Goal: Task Accomplishment & Management: Complete application form

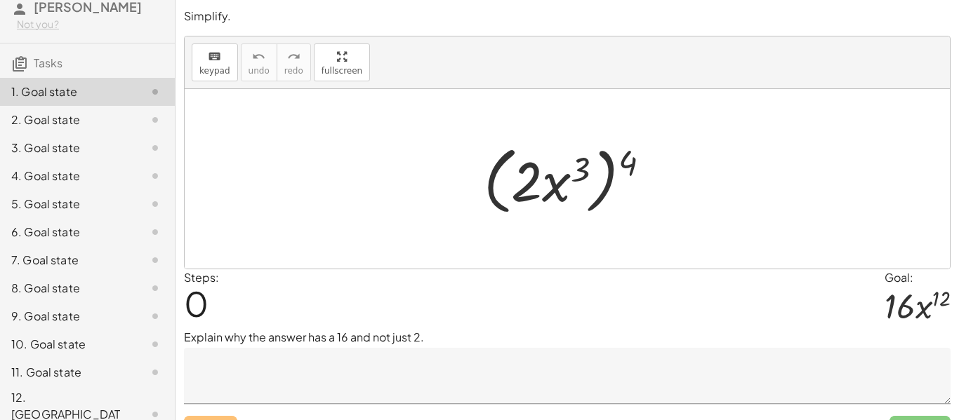
scroll to position [29, 0]
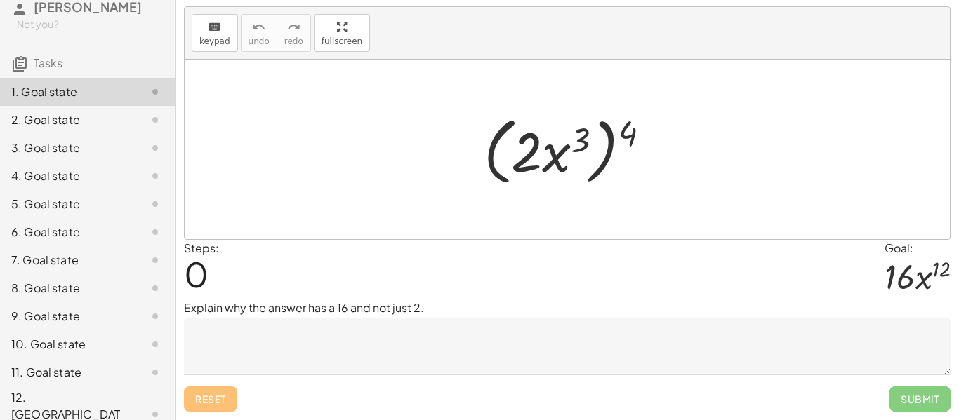
click at [552, 165] on div at bounding box center [572, 149] width 192 height 81
drag, startPoint x: 633, startPoint y: 137, endPoint x: 528, endPoint y: 150, distance: 105.4
click at [528, 150] on div at bounding box center [572, 149] width 192 height 81
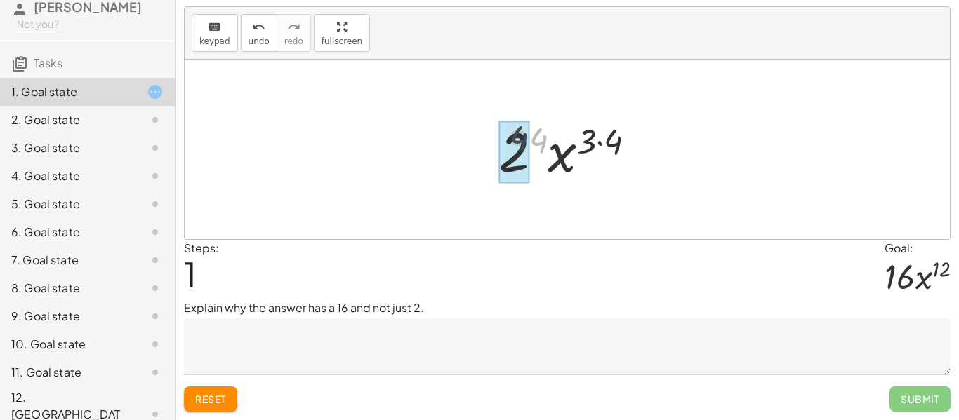
drag, startPoint x: 540, startPoint y: 139, endPoint x: 519, endPoint y: 138, distance: 21.1
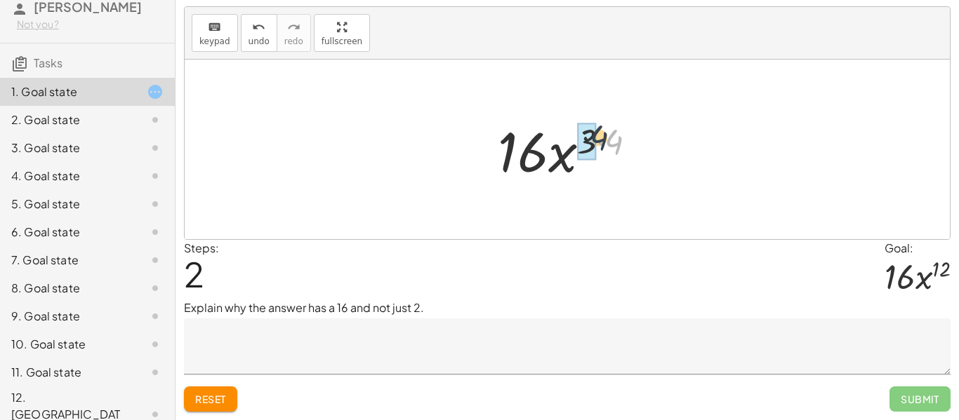
drag, startPoint x: 606, startPoint y: 143, endPoint x: 589, endPoint y: 139, distance: 17.4
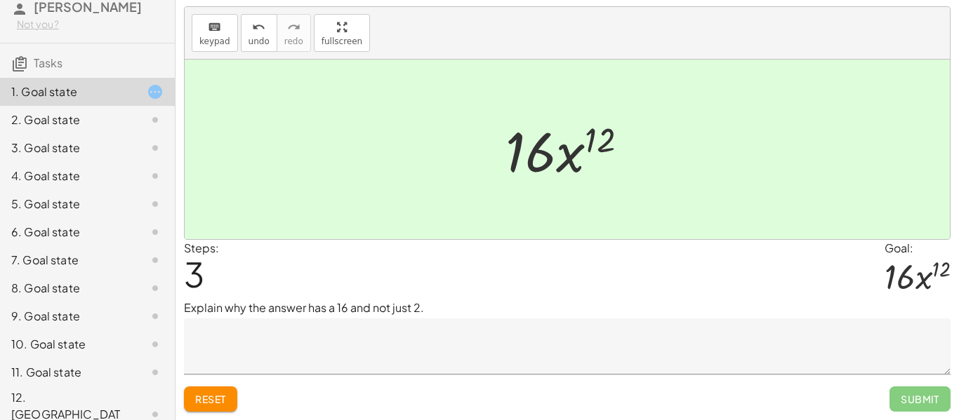
click at [417, 304] on p "Explain why the answer has a 16 and not just 2." at bounding box center [567, 308] width 766 height 17
click at [417, 309] on p "Explain why the answer has a 16 and not just 2." at bounding box center [567, 308] width 766 height 17
drag, startPoint x: 417, startPoint y: 309, endPoint x: 244, endPoint y: 316, distance: 172.7
click at [244, 316] on p "Explain why the answer has a 16 and not just 2." at bounding box center [567, 308] width 766 height 17
click at [612, 311] on p "Explain why the answer has a 16 and not just 2." at bounding box center [567, 308] width 766 height 17
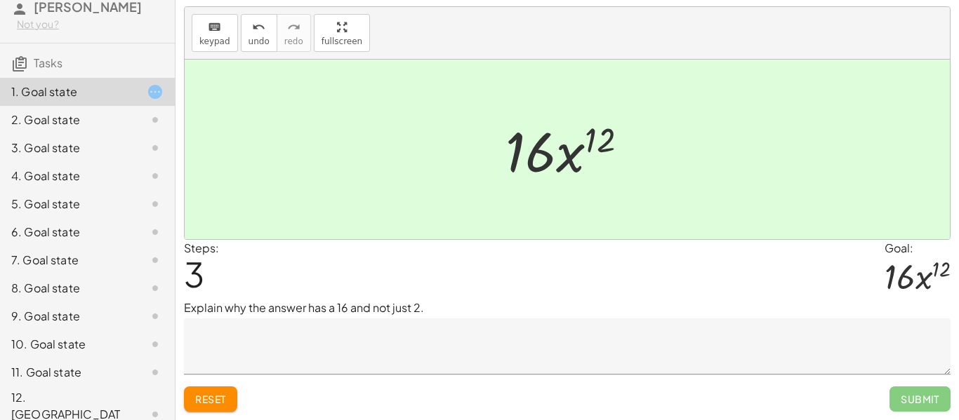
click at [211, 329] on textarea at bounding box center [567, 347] width 766 height 56
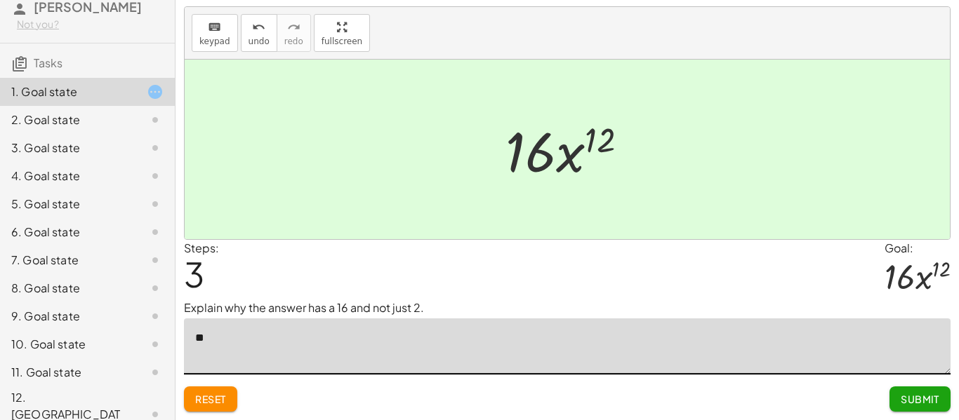
type textarea "*"
click at [493, 343] on textarea "**********" at bounding box center [567, 347] width 766 height 56
type textarea "**********"
click at [897, 399] on button "Submit" at bounding box center [919, 399] width 61 height 25
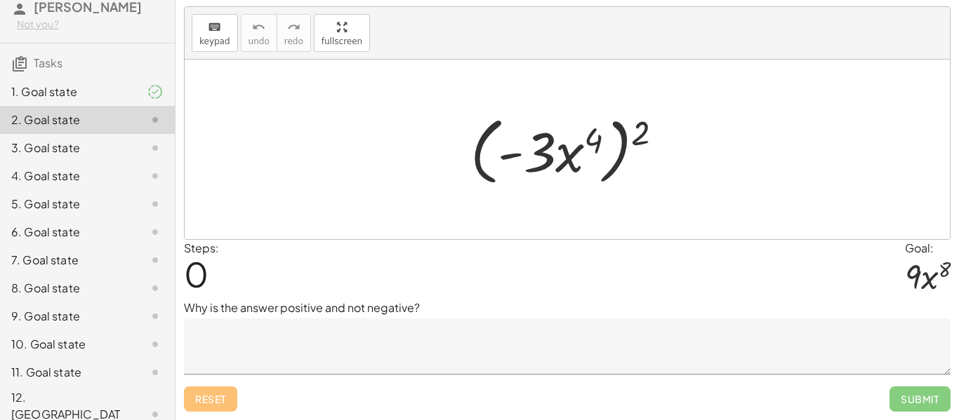
click at [441, 374] on textarea at bounding box center [567, 347] width 766 height 56
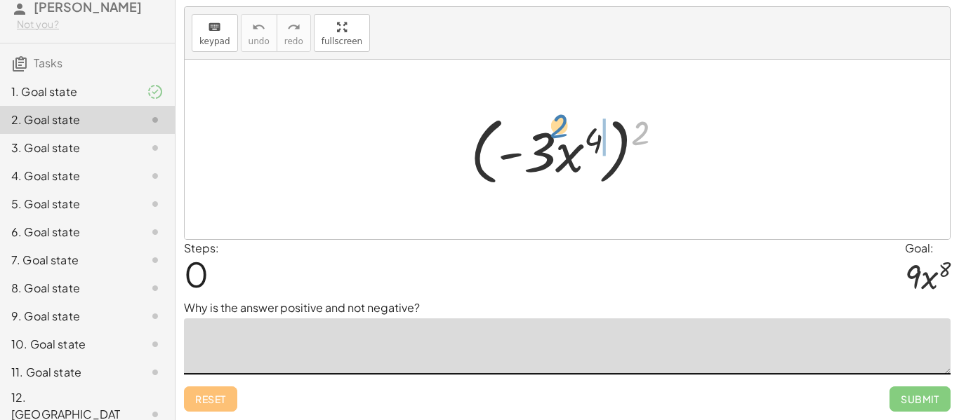
drag, startPoint x: 641, startPoint y: 141, endPoint x: 558, endPoint y: 134, distance: 83.1
click at [558, 134] on div at bounding box center [572, 149] width 218 height 81
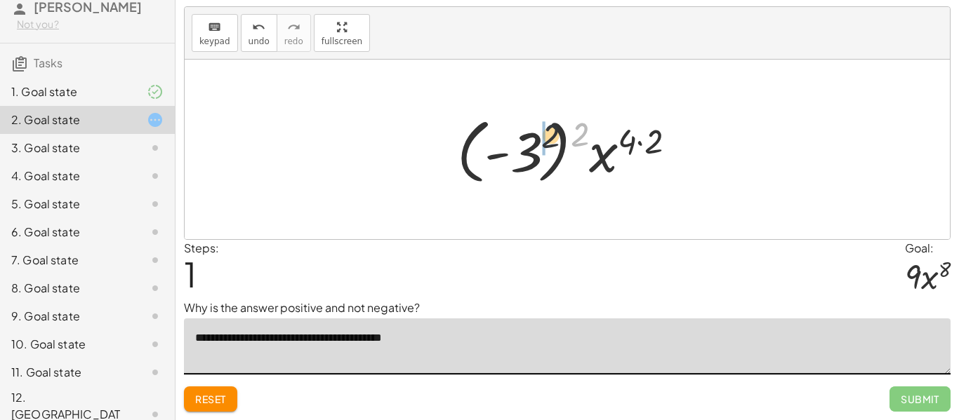
drag, startPoint x: 583, startPoint y: 142, endPoint x: 512, endPoint y: 147, distance: 71.0
click at [512, 147] on div at bounding box center [572, 150] width 244 height 78
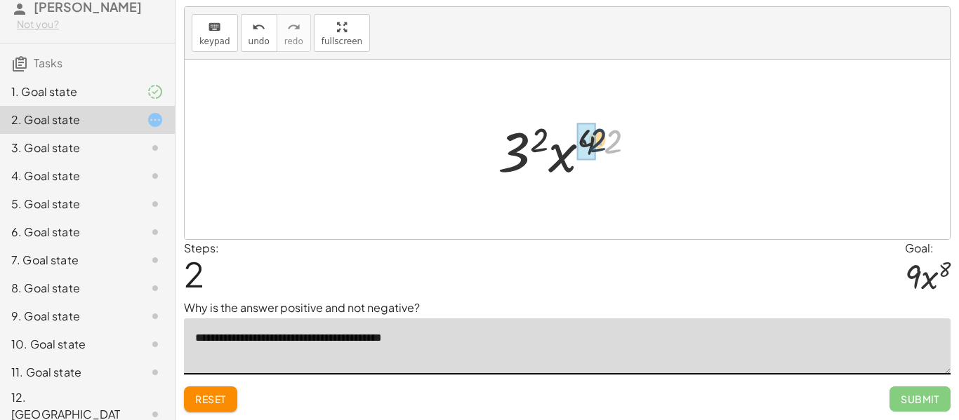
drag, startPoint x: 623, startPoint y: 140, endPoint x: 604, endPoint y: 138, distance: 19.1
click at [604, 138] on div at bounding box center [571, 150] width 163 height 72
click at [392, 342] on textarea "**********" at bounding box center [567, 347] width 766 height 56
type textarea "**********"
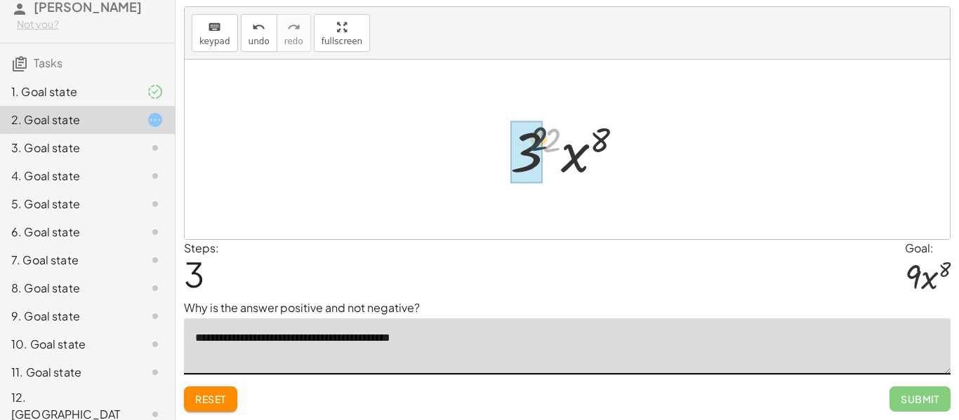
drag, startPoint x: 550, startPoint y: 143, endPoint x: 535, endPoint y: 142, distance: 15.5
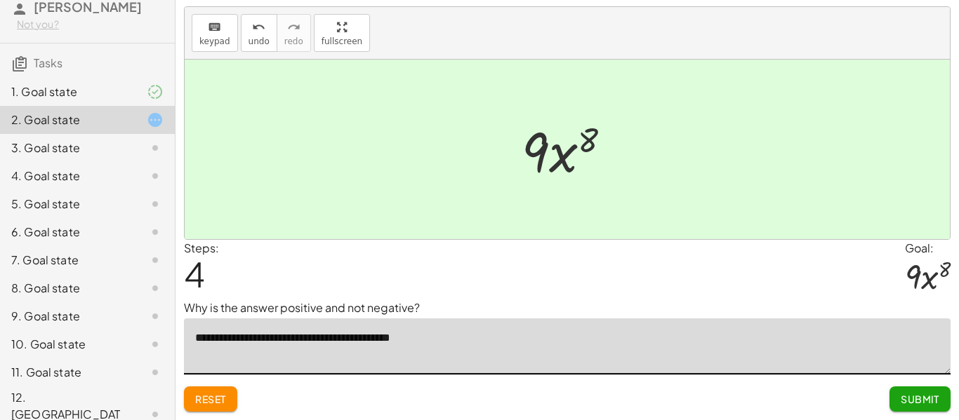
click at [906, 405] on span "Submit" at bounding box center [919, 399] width 39 height 13
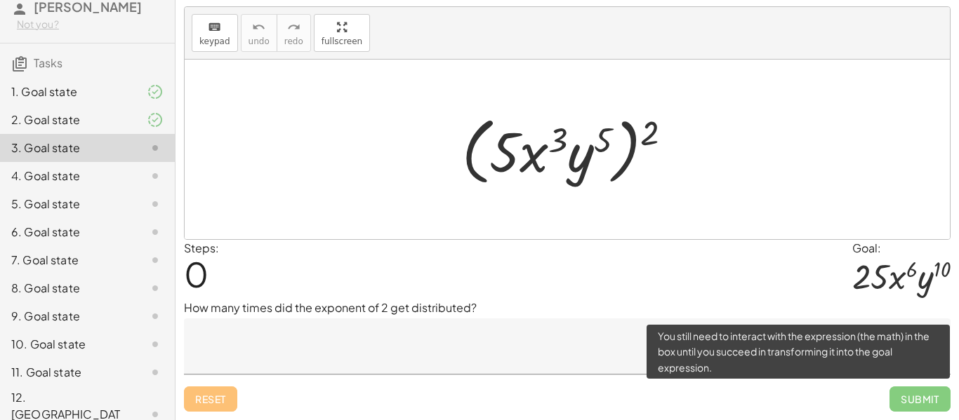
click at [905, 401] on span "Submit" at bounding box center [919, 399] width 61 height 25
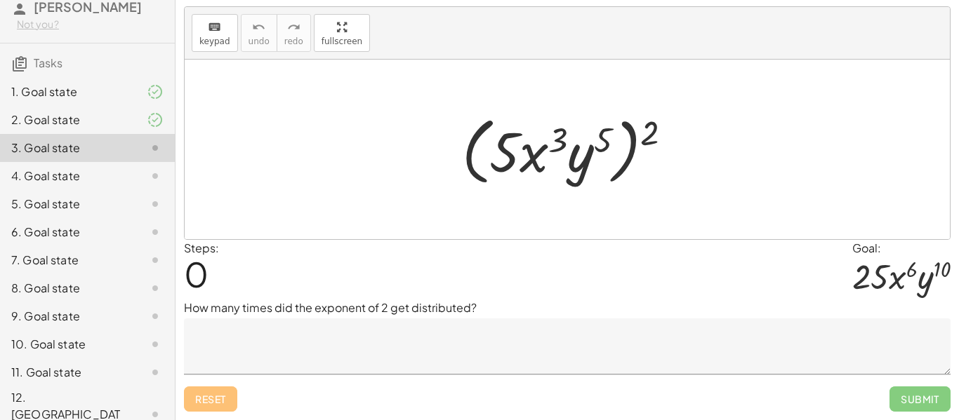
click at [345, 353] on textarea at bounding box center [567, 347] width 766 height 56
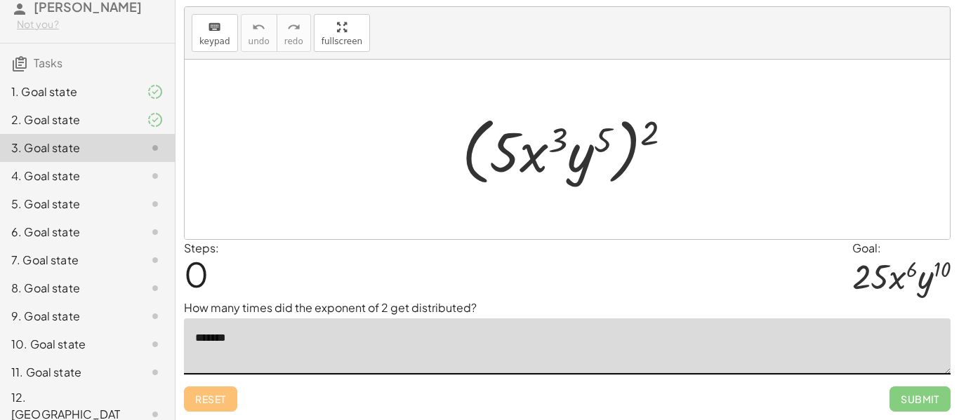
type textarea "*******"
drag, startPoint x: 653, startPoint y: 134, endPoint x: 599, endPoint y: 130, distance: 53.5
click at [599, 130] on div at bounding box center [572, 149] width 235 height 81
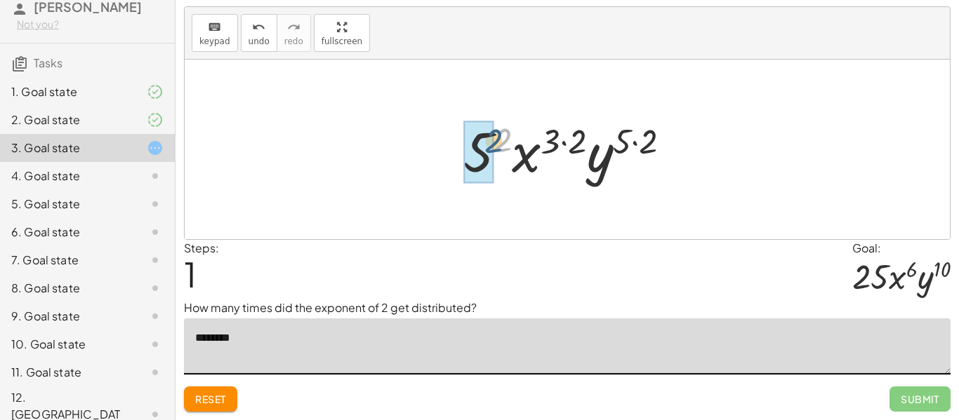
drag, startPoint x: 502, startPoint y: 146, endPoint x: 486, endPoint y: 147, distance: 15.5
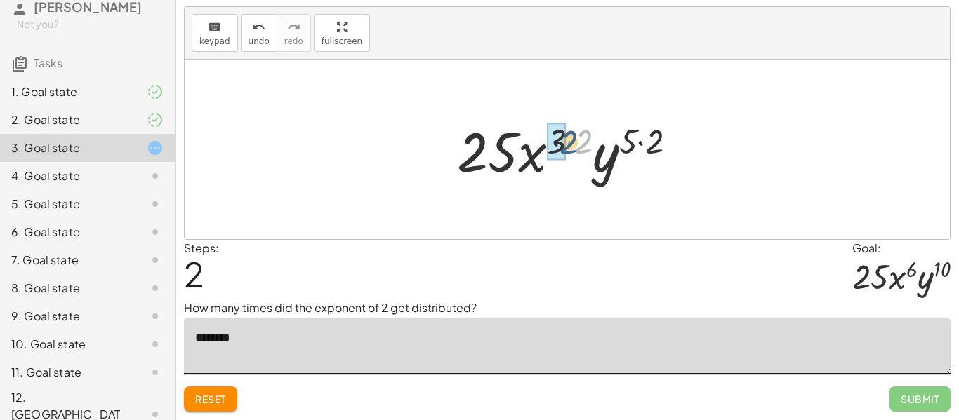
drag, startPoint x: 580, startPoint y: 143, endPoint x: 556, endPoint y: 144, distance: 23.9
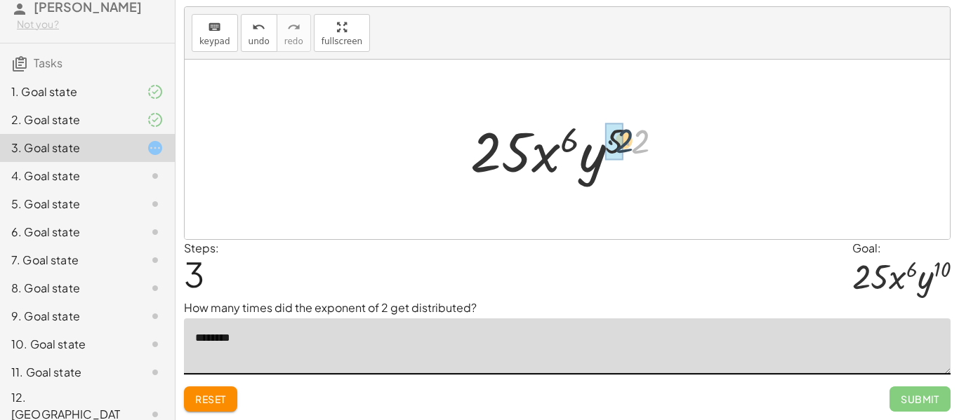
drag, startPoint x: 641, startPoint y: 145, endPoint x: 619, endPoint y: 144, distance: 22.5
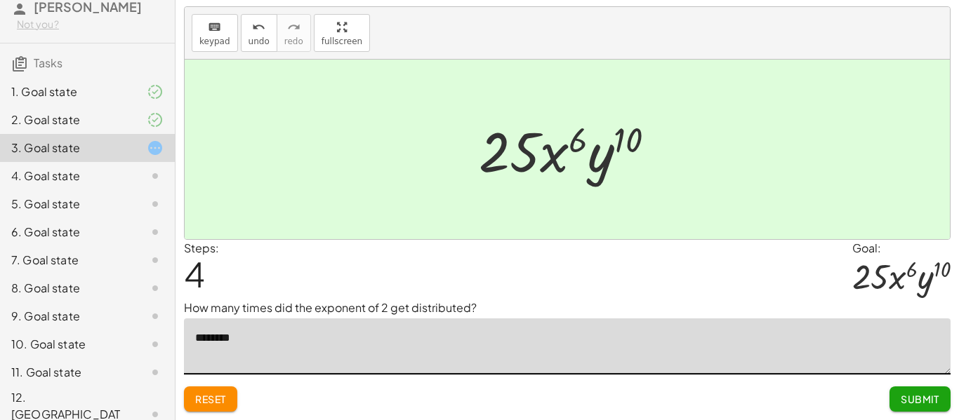
click at [914, 399] on span "Submit" at bounding box center [919, 399] width 39 height 13
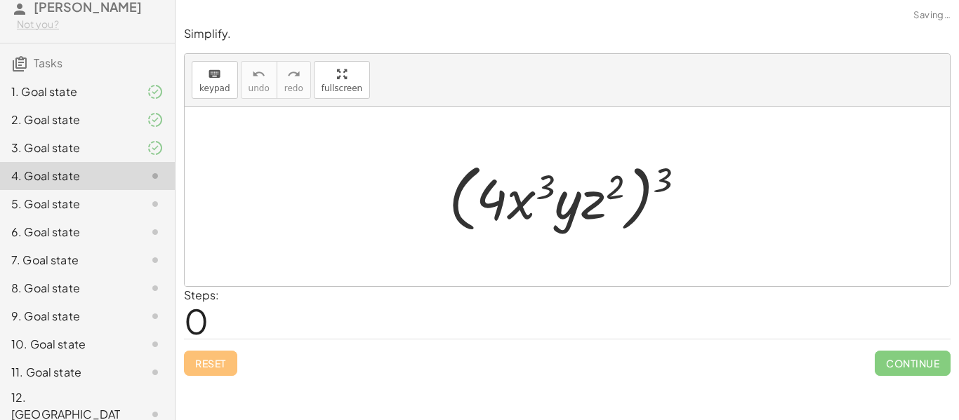
scroll to position [0, 0]
drag, startPoint x: 664, startPoint y: 176, endPoint x: 474, endPoint y: 142, distance: 193.2
drag, startPoint x: 660, startPoint y: 175, endPoint x: 603, endPoint y: 189, distance: 58.5
click at [603, 189] on div at bounding box center [572, 196] width 262 height 81
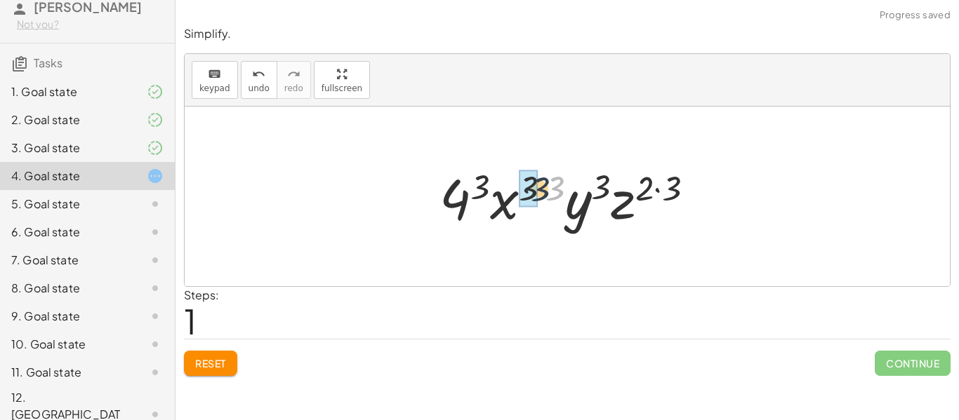
drag, startPoint x: 555, startPoint y: 187, endPoint x: 537, endPoint y: 187, distance: 18.3
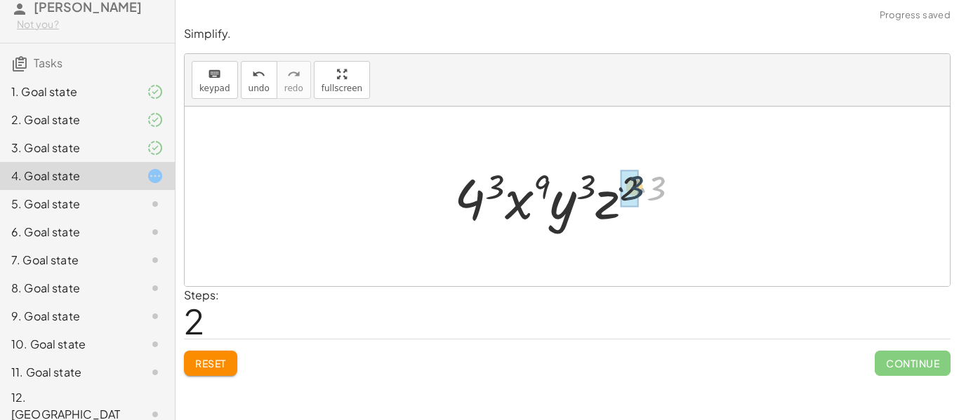
drag, startPoint x: 656, startPoint y: 192, endPoint x: 632, endPoint y: 191, distance: 23.9
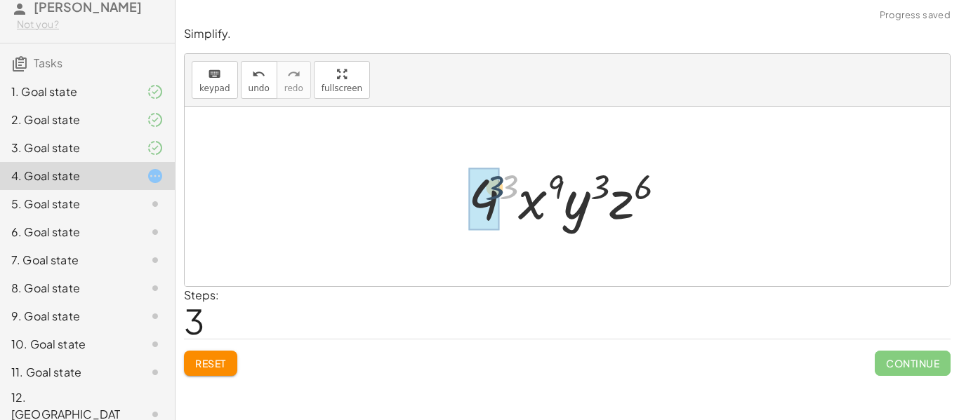
drag, startPoint x: 507, startPoint y: 190, endPoint x: 490, endPoint y: 191, distance: 16.2
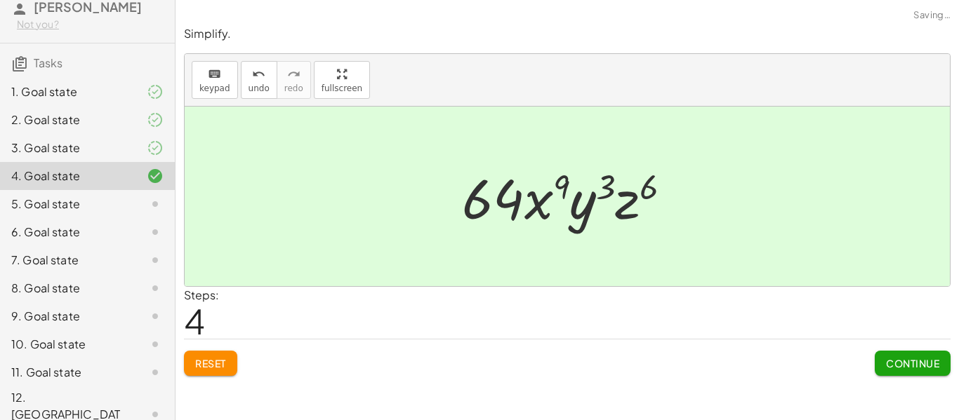
click at [928, 368] on span "Continue" at bounding box center [912, 363] width 53 height 13
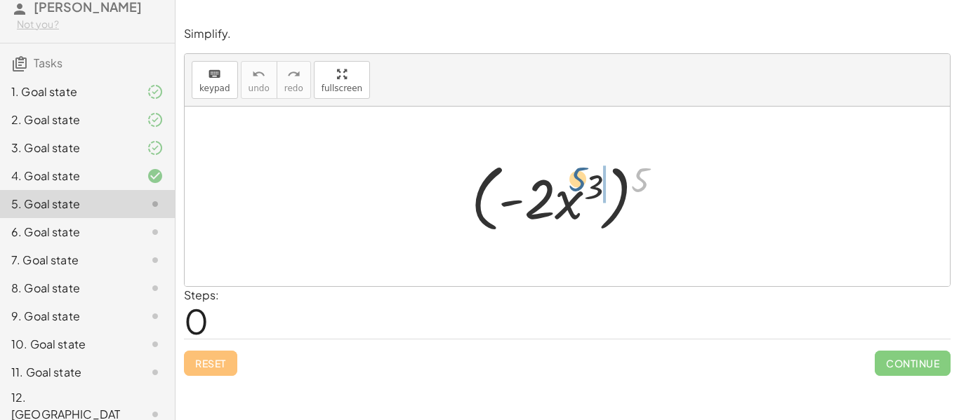
drag, startPoint x: 637, startPoint y: 184, endPoint x: 569, endPoint y: 183, distance: 68.1
click at [569, 183] on div at bounding box center [572, 196] width 217 height 81
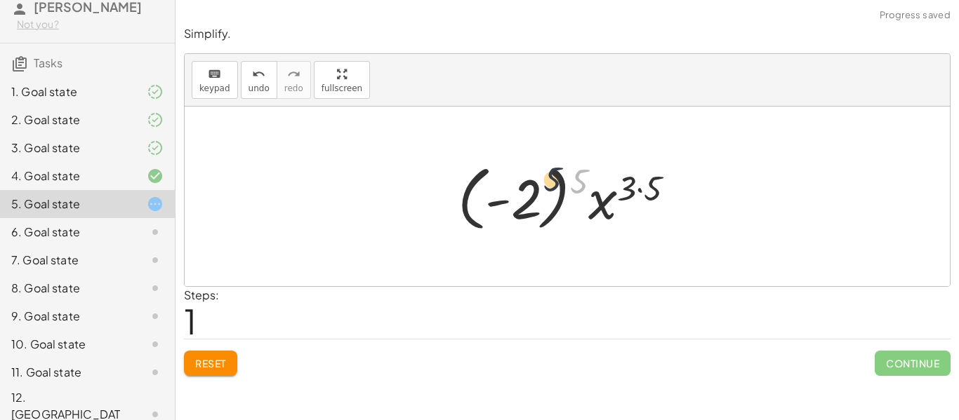
drag, startPoint x: 570, startPoint y: 183, endPoint x: 527, endPoint y: 183, distance: 43.5
click at [527, 183] on div at bounding box center [571, 197] width 243 height 78
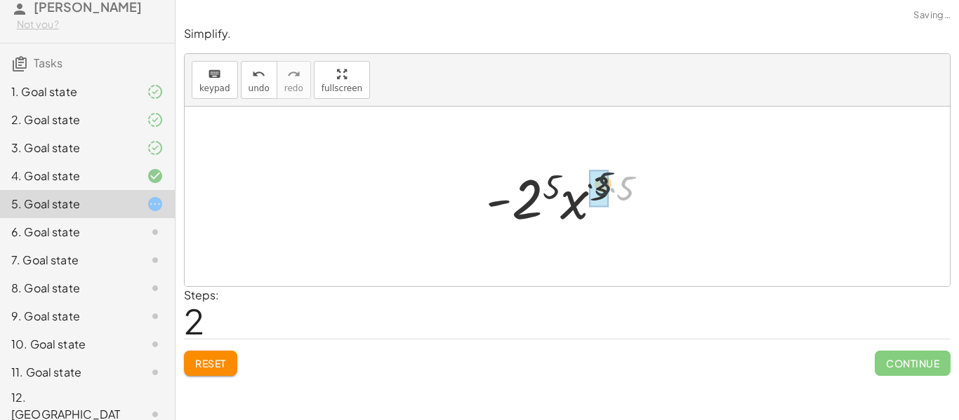
drag, startPoint x: 626, startPoint y: 198, endPoint x: 597, endPoint y: 193, distance: 29.2
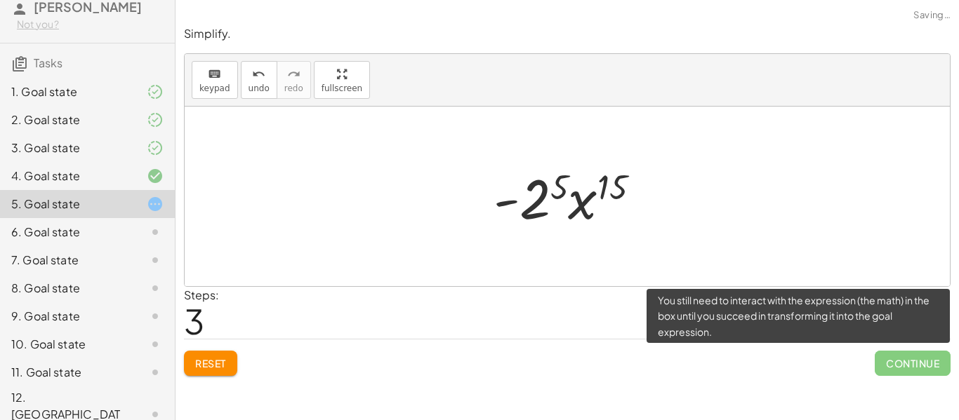
click at [888, 368] on span "Continue" at bounding box center [912, 363] width 76 height 25
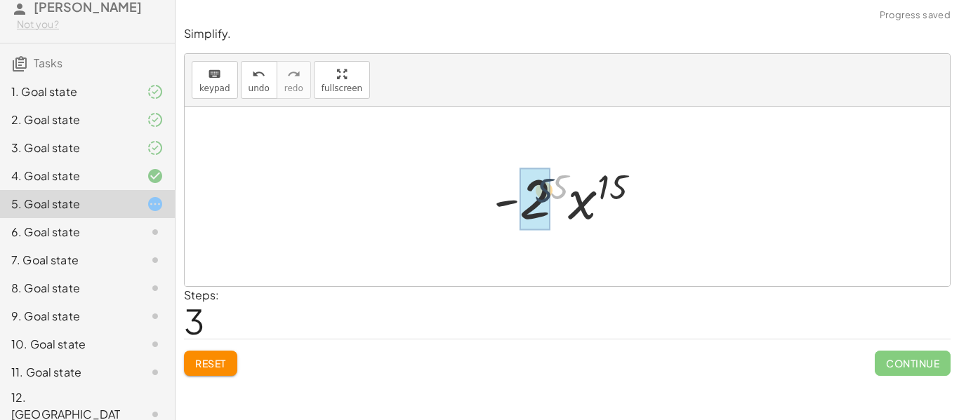
drag, startPoint x: 562, startPoint y: 178, endPoint x: 544, endPoint y: 182, distance: 18.7
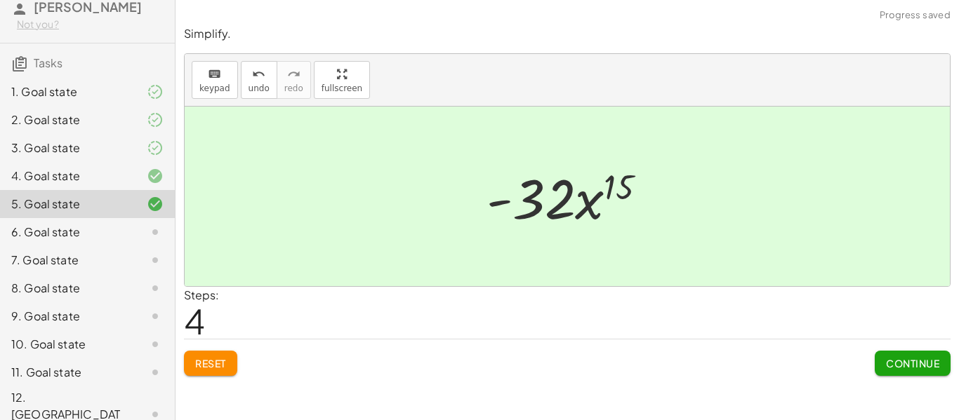
click at [910, 366] on span "Continue" at bounding box center [912, 363] width 53 height 13
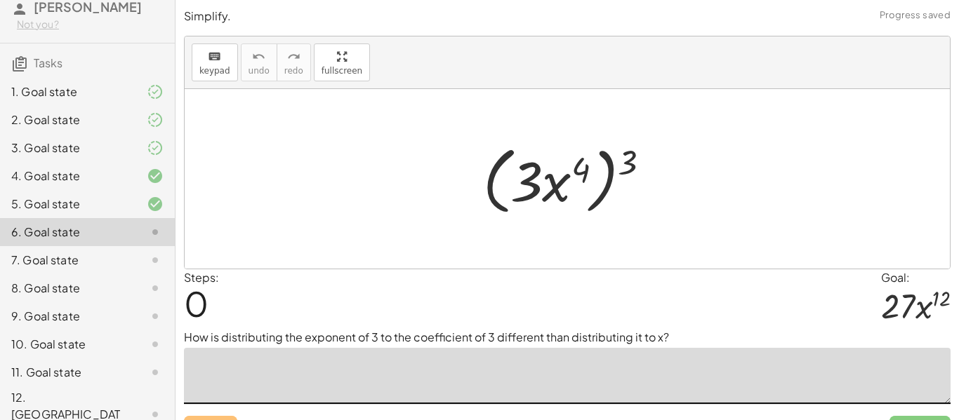
click at [320, 377] on textarea at bounding box center [567, 376] width 766 height 56
type textarea "*******"
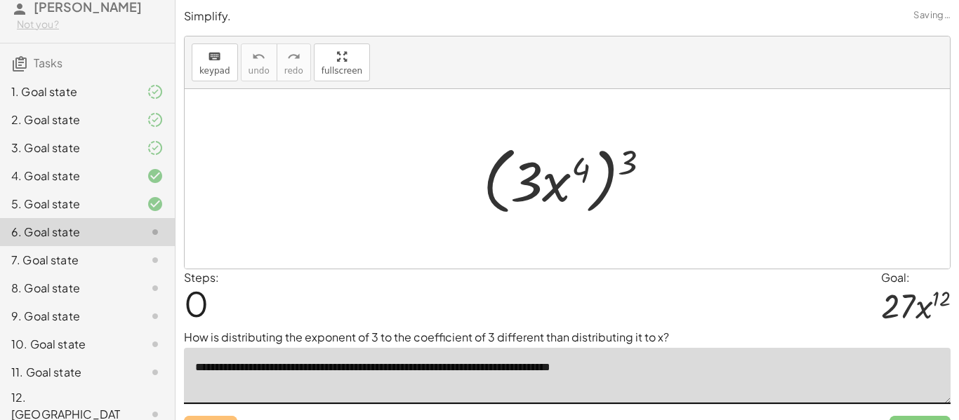
type textarea "**********"
click at [575, 163] on div at bounding box center [572, 179] width 193 height 81
drag, startPoint x: 630, startPoint y: 160, endPoint x: 572, endPoint y: 170, distance: 59.1
click at [572, 170] on div at bounding box center [572, 179] width 193 height 81
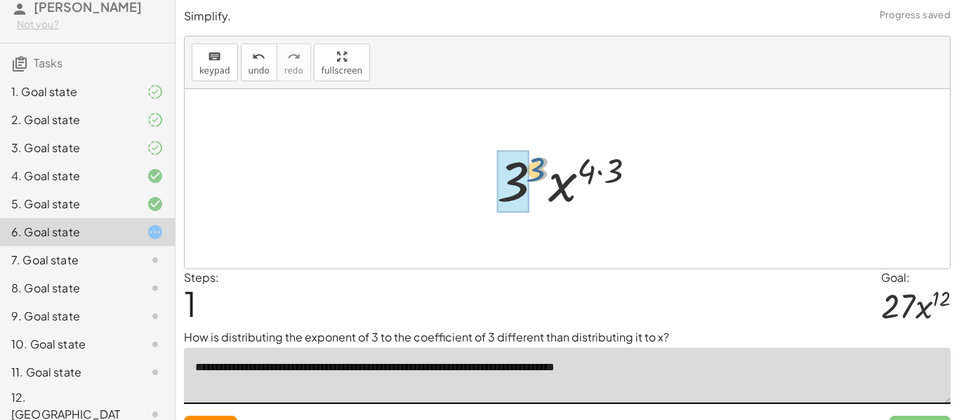
drag, startPoint x: 535, startPoint y: 173, endPoint x: 520, endPoint y: 175, distance: 15.6
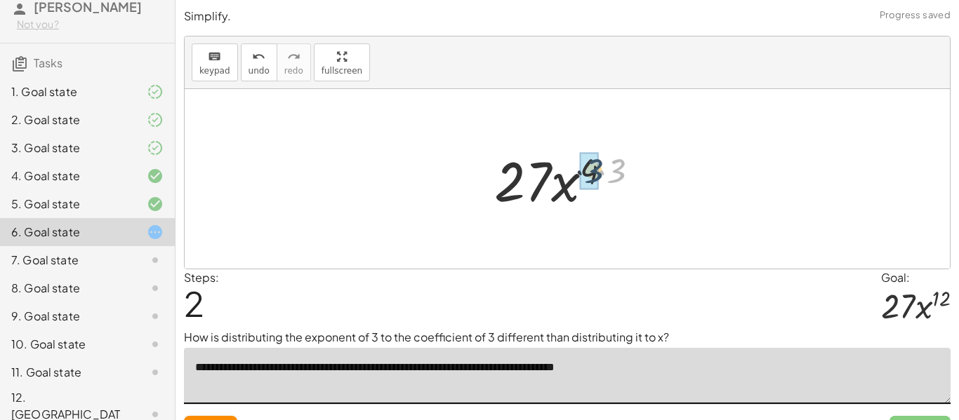
drag, startPoint x: 621, startPoint y: 174, endPoint x: 596, endPoint y: 174, distance: 25.3
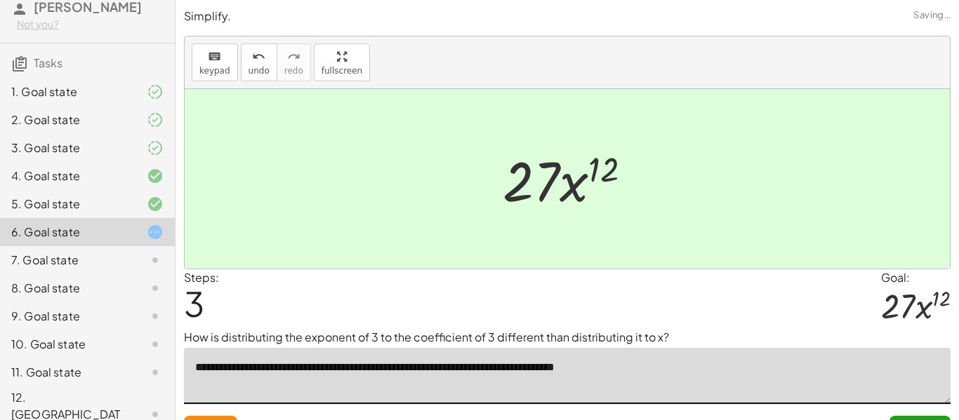
scroll to position [29, 0]
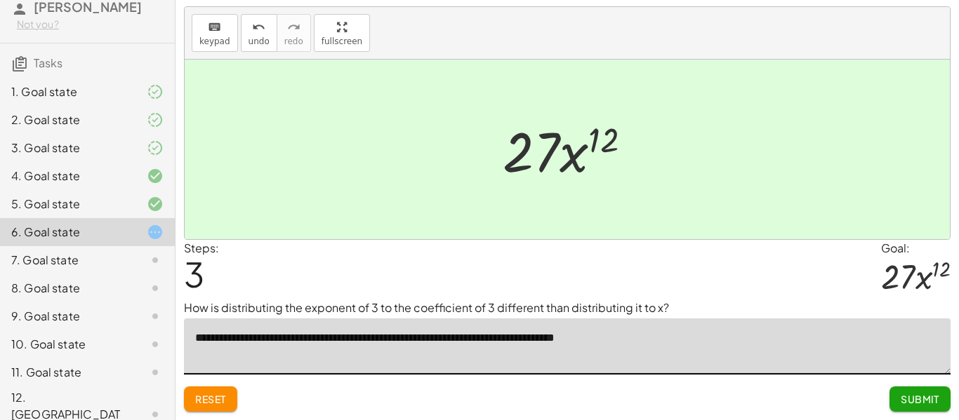
click at [933, 406] on button "Submit" at bounding box center [919, 399] width 61 height 25
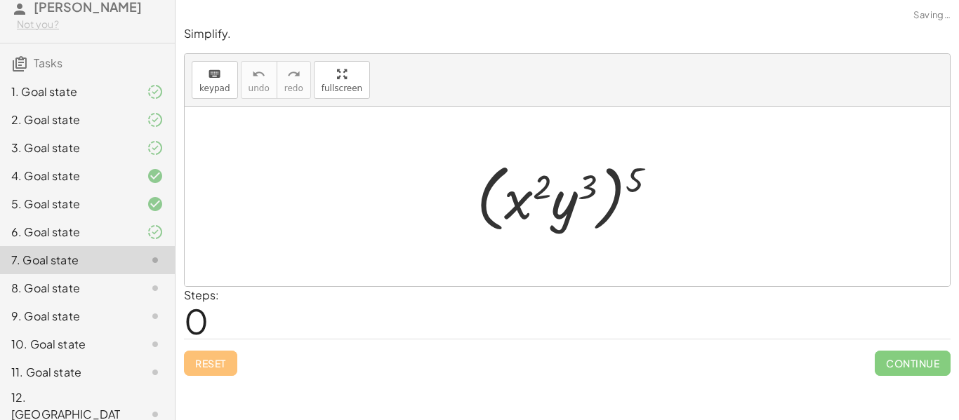
scroll to position [0, 0]
drag, startPoint x: 639, startPoint y: 175, endPoint x: 545, endPoint y: 180, distance: 94.9
click at [545, 180] on div at bounding box center [571, 196] width 205 height 81
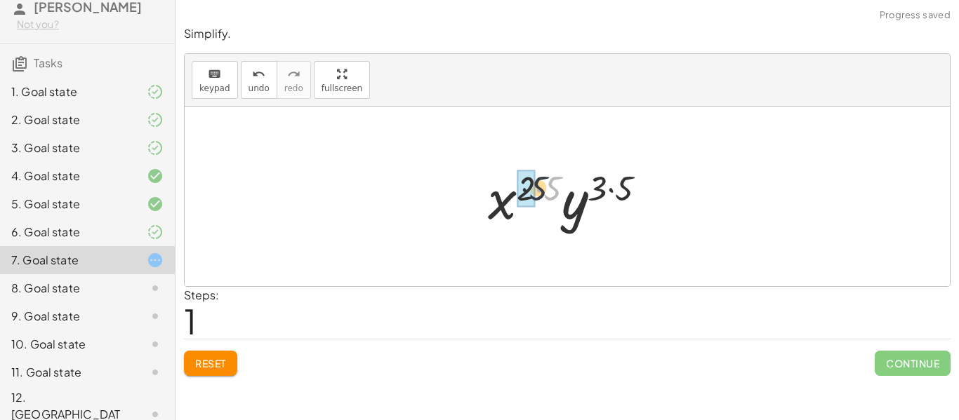
drag, startPoint x: 551, startPoint y: 187, endPoint x: 535, endPoint y: 187, distance: 16.1
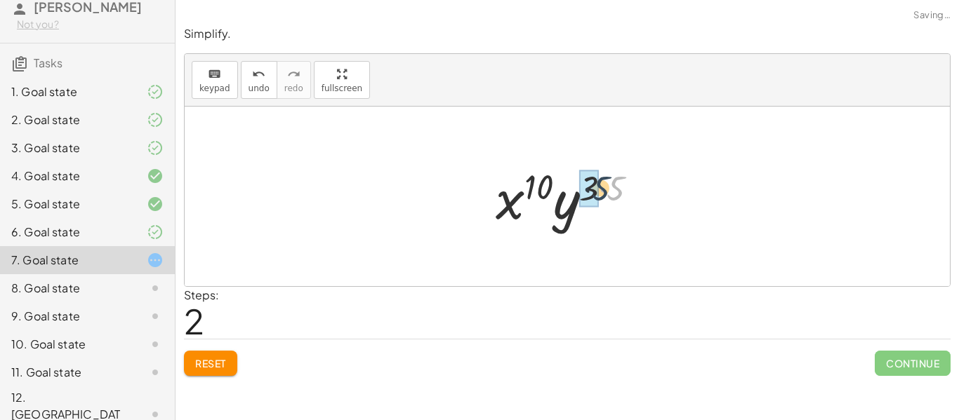
drag, startPoint x: 615, startPoint y: 189, endPoint x: 595, endPoint y: 189, distance: 19.6
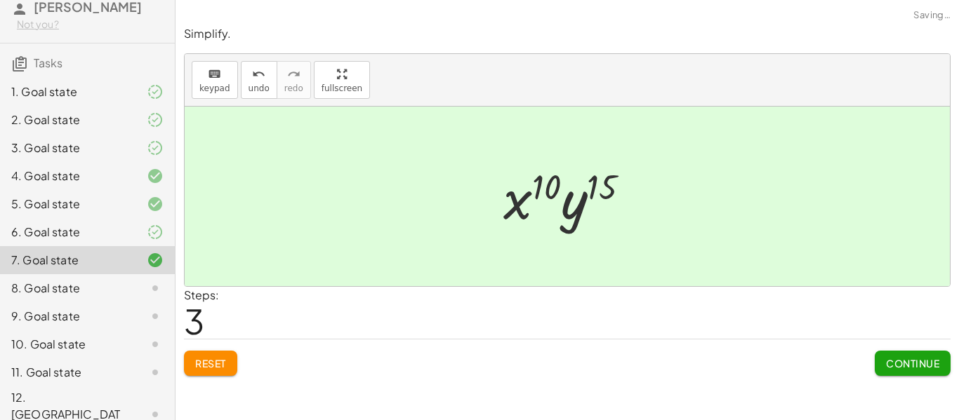
click at [907, 361] on span "Continue" at bounding box center [912, 363] width 53 height 13
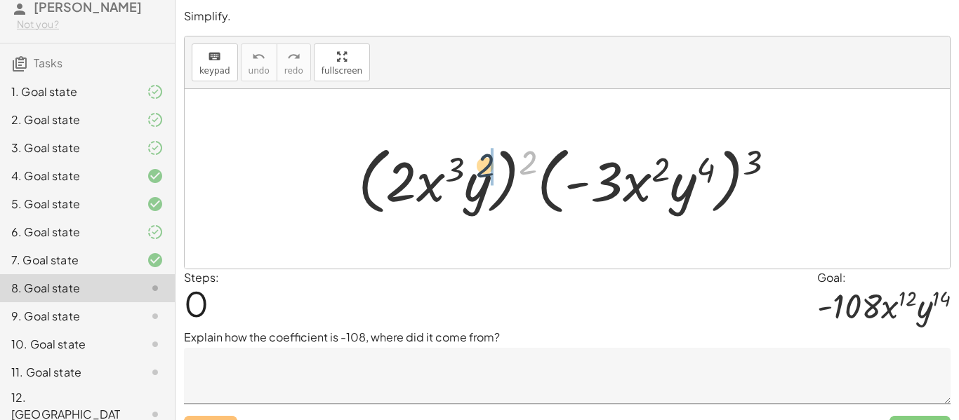
drag, startPoint x: 524, startPoint y: 166, endPoint x: 481, endPoint y: 170, distance: 43.6
click at [481, 170] on div at bounding box center [572, 179] width 443 height 81
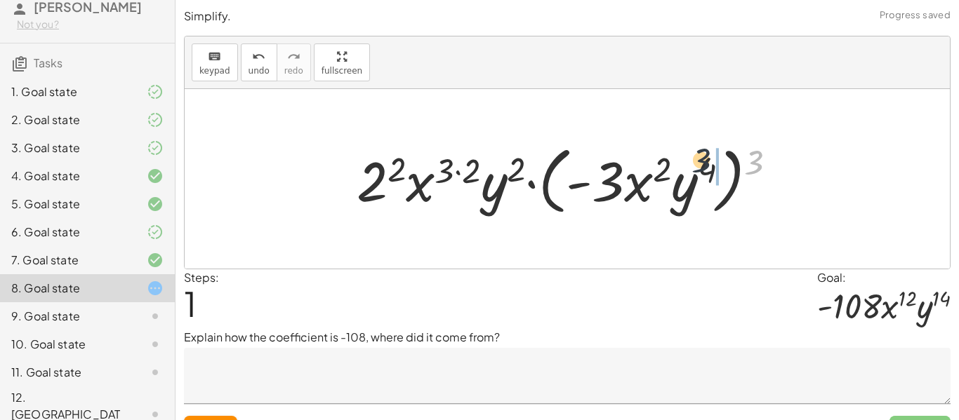
drag, startPoint x: 754, startPoint y: 166, endPoint x: 686, endPoint y: 166, distance: 68.8
click at [686, 166] on div at bounding box center [572, 179] width 446 height 81
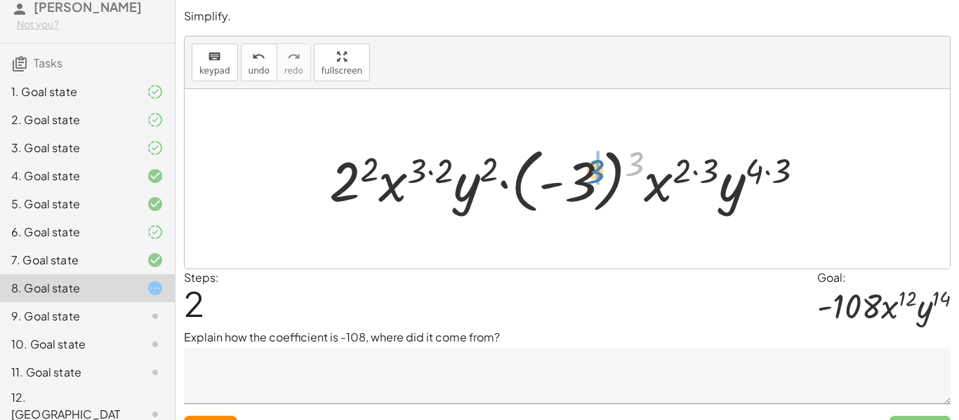
drag, startPoint x: 636, startPoint y: 160, endPoint x: 595, endPoint y: 168, distance: 42.1
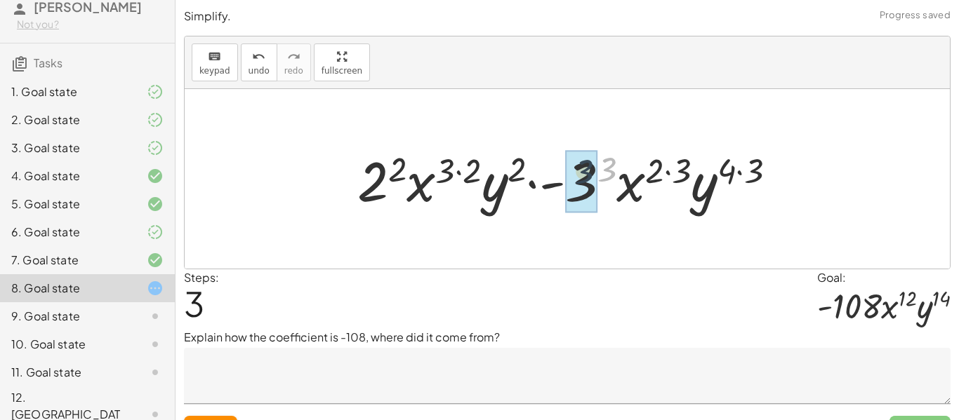
drag, startPoint x: 606, startPoint y: 166, endPoint x: 582, endPoint y: 168, distance: 24.0
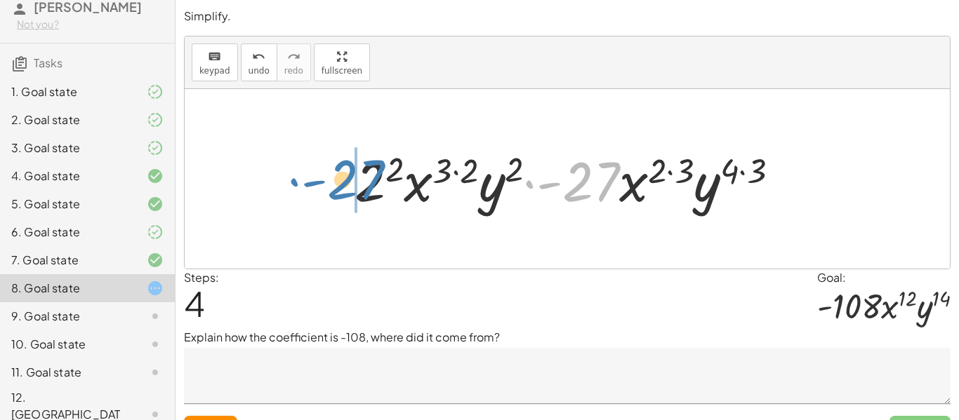
drag, startPoint x: 582, startPoint y: 168, endPoint x: 347, endPoint y: 166, distance: 234.4
click at [347, 166] on div at bounding box center [572, 179] width 450 height 72
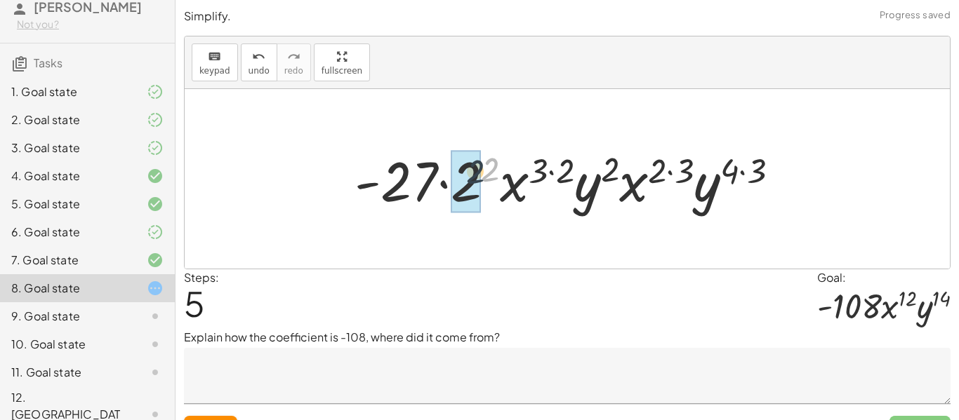
drag, startPoint x: 494, startPoint y: 173, endPoint x: 476, endPoint y: 175, distance: 18.4
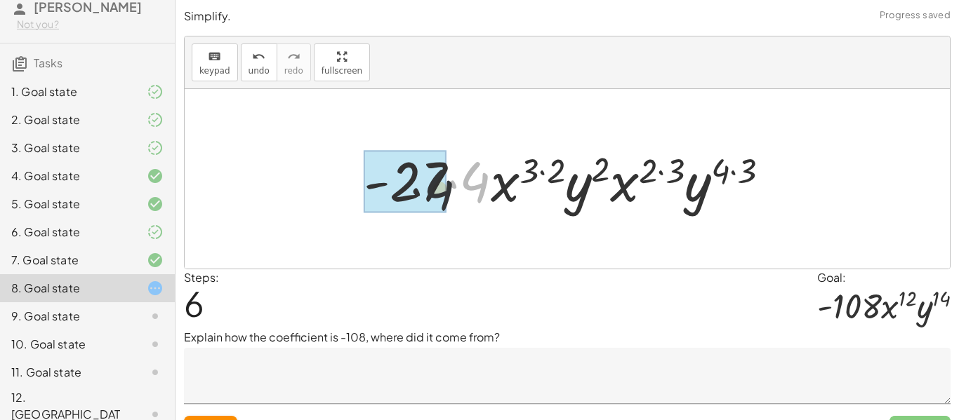
drag, startPoint x: 476, startPoint y: 183, endPoint x: 432, endPoint y: 193, distance: 44.6
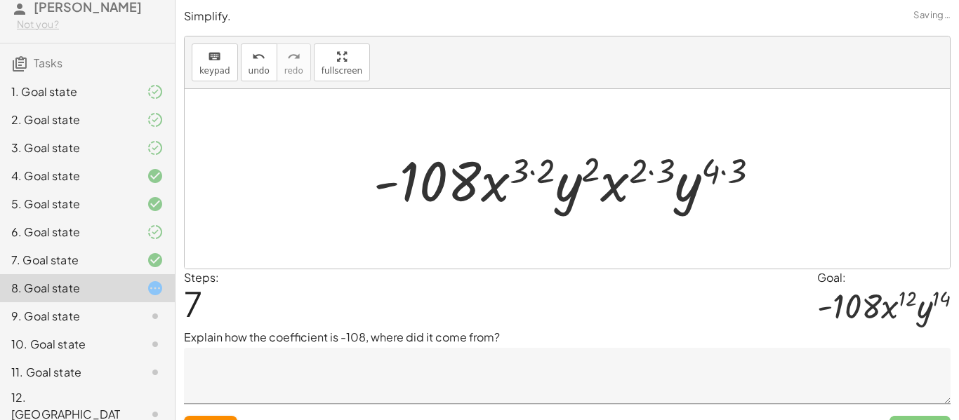
click at [407, 368] on textarea at bounding box center [567, 376] width 766 height 56
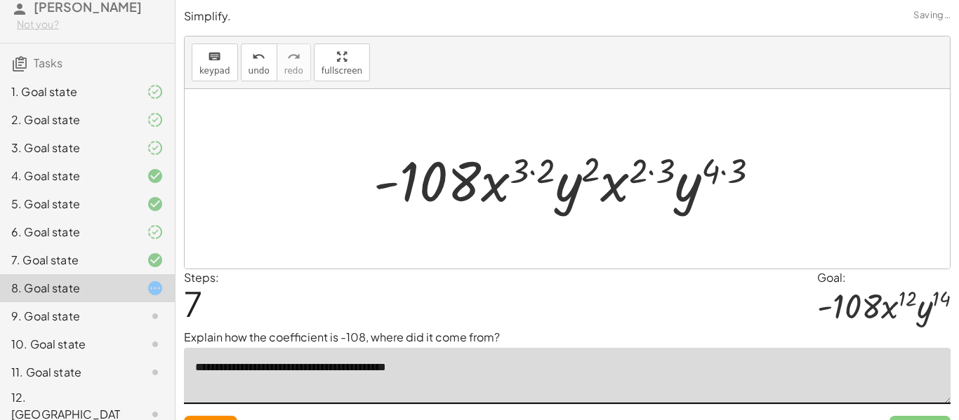
click at [393, 368] on textarea "**********" at bounding box center [567, 376] width 766 height 56
click at [333, 364] on textarea "**********" at bounding box center [567, 376] width 766 height 56
click at [375, 372] on textarea "**********" at bounding box center [567, 376] width 766 height 56
click at [492, 372] on textarea "**********" at bounding box center [567, 376] width 766 height 56
type textarea "**********"
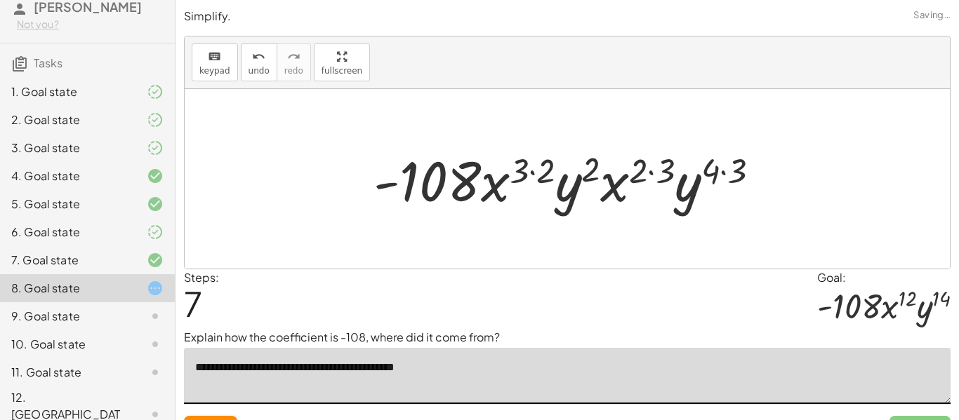
scroll to position [29, 0]
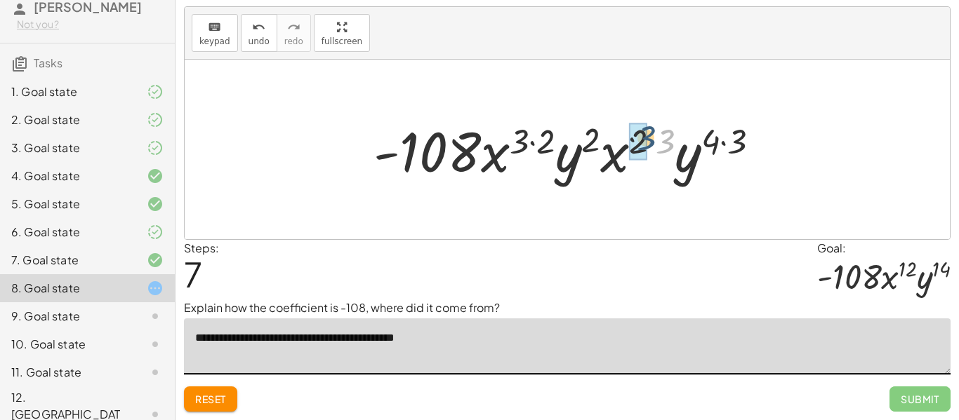
drag, startPoint x: 663, startPoint y: 149, endPoint x: 643, endPoint y: 146, distance: 20.6
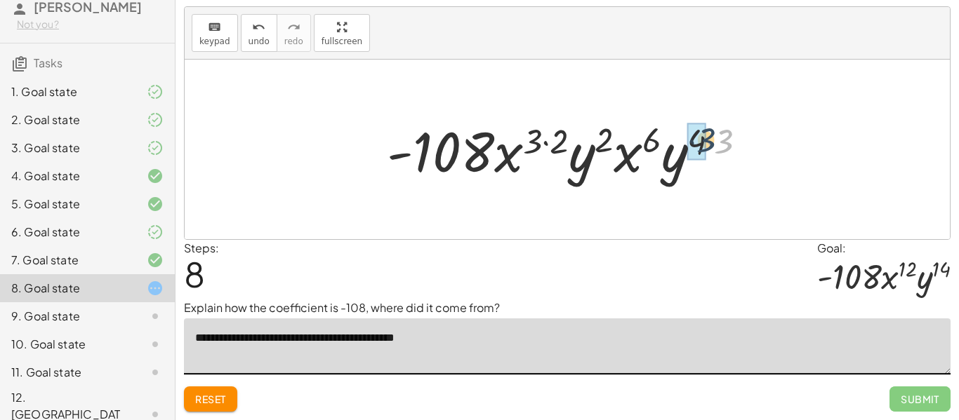
drag, startPoint x: 720, startPoint y: 149, endPoint x: 700, endPoint y: 148, distance: 19.7
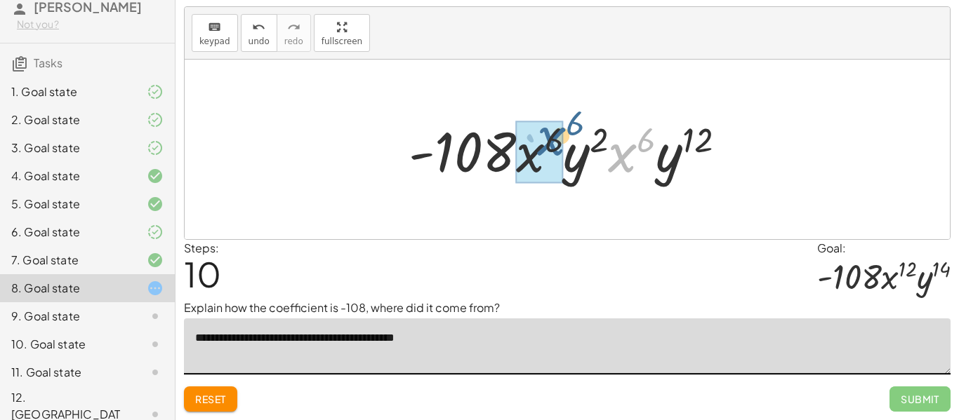
drag, startPoint x: 624, startPoint y: 164, endPoint x: 543, endPoint y: 156, distance: 81.1
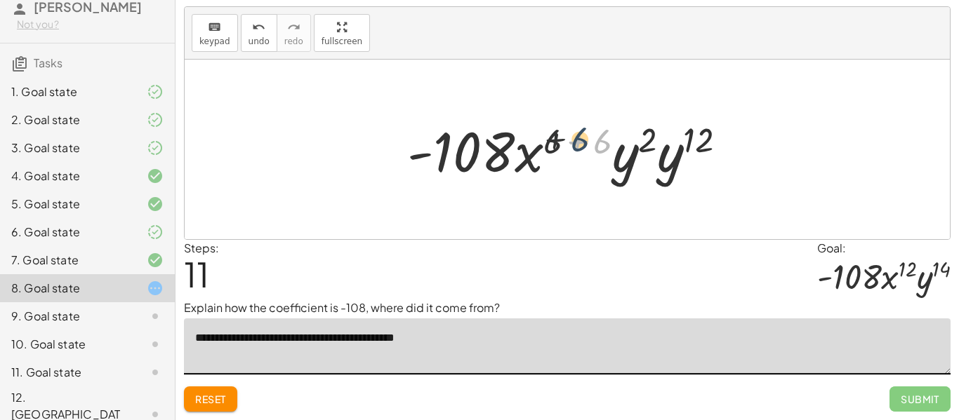
drag, startPoint x: 603, startPoint y: 148, endPoint x: 566, endPoint y: 147, distance: 36.5
click at [566, 147] on div at bounding box center [572, 150] width 345 height 72
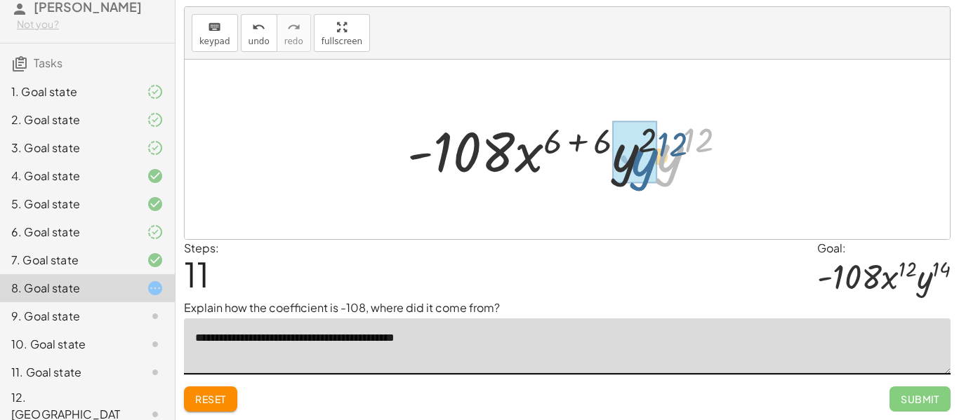
drag, startPoint x: 674, startPoint y: 160, endPoint x: 643, endPoint y: 163, distance: 31.1
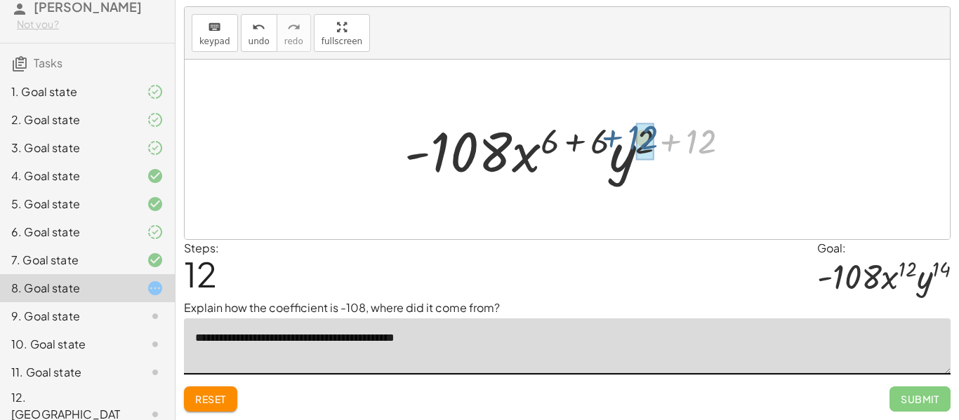
drag, startPoint x: 698, startPoint y: 148, endPoint x: 642, endPoint y: 145, distance: 56.2
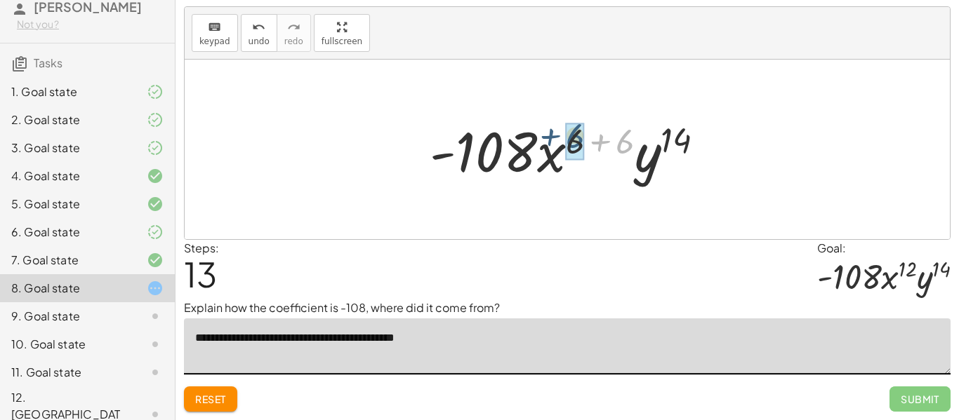
drag, startPoint x: 625, startPoint y: 145, endPoint x: 574, endPoint y: 140, distance: 50.8
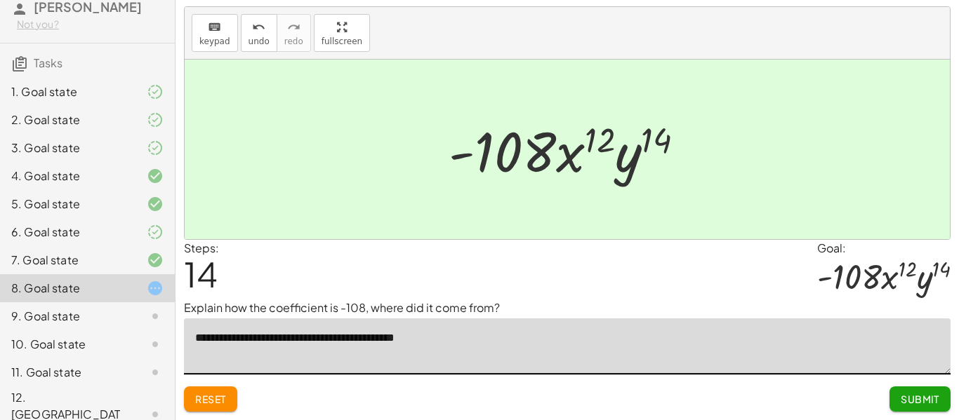
click at [912, 399] on span "Submit" at bounding box center [919, 399] width 39 height 13
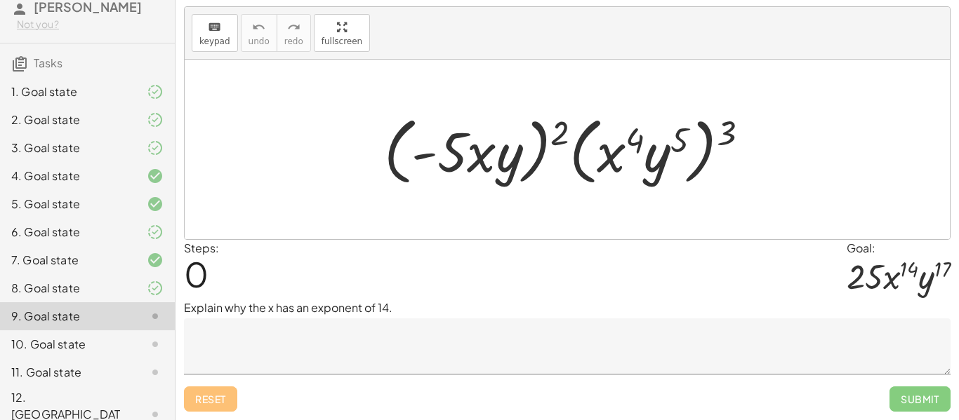
click at [149, 94] on icon at bounding box center [155, 92] width 17 height 17
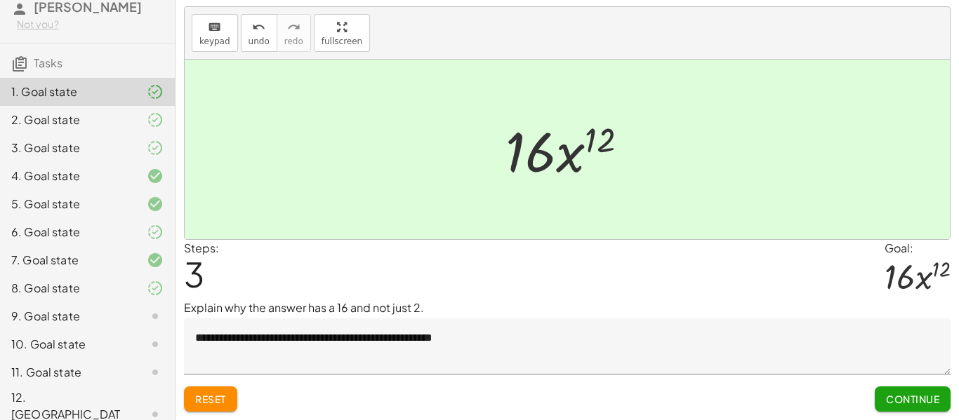
click at [154, 118] on icon at bounding box center [155, 120] width 17 height 17
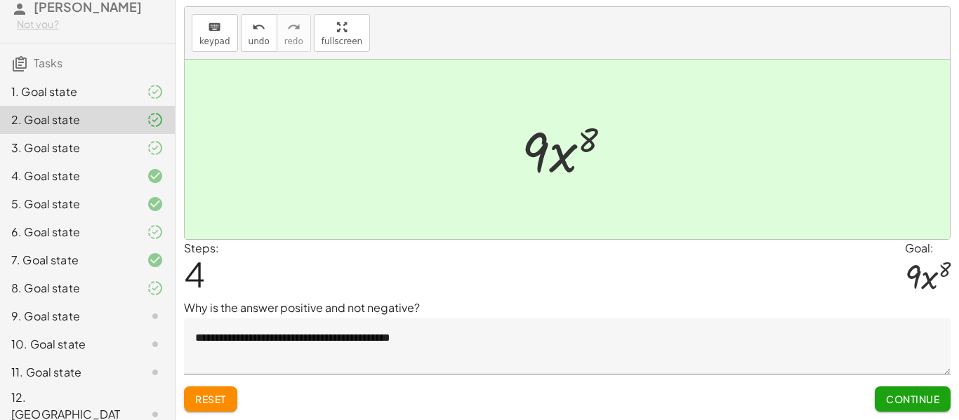
click at [310, 354] on textarea "**********" at bounding box center [567, 347] width 766 height 56
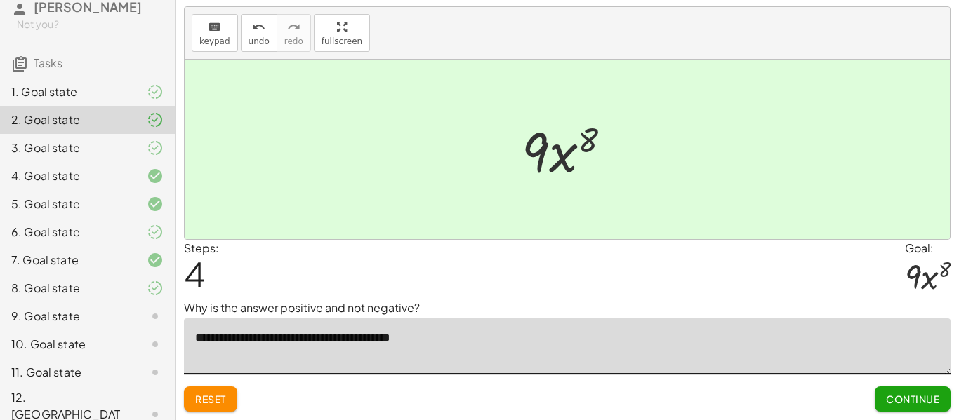
click at [347, 340] on textarea "**********" at bounding box center [567, 347] width 766 height 56
click at [326, 338] on textarea "**********" at bounding box center [567, 347] width 766 height 56
click at [446, 338] on textarea "**********" at bounding box center [567, 347] width 766 height 56
type textarea "**********"
click at [155, 287] on icon at bounding box center [155, 288] width 17 height 17
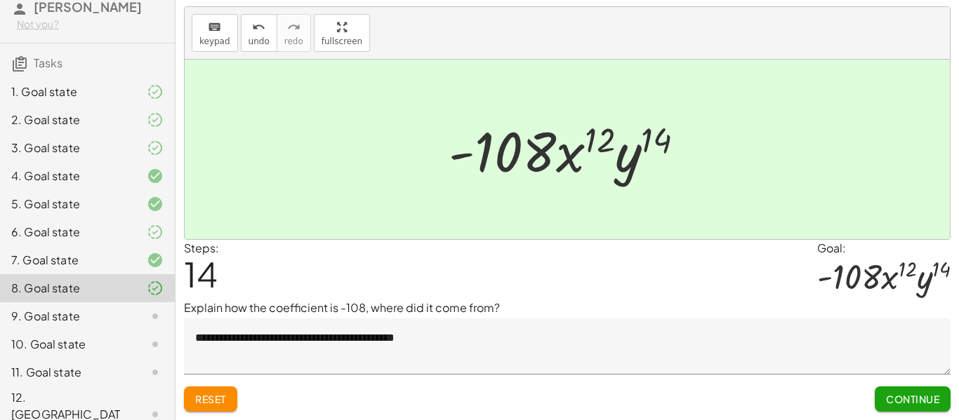
click at [902, 405] on span "Continue" at bounding box center [912, 399] width 53 height 13
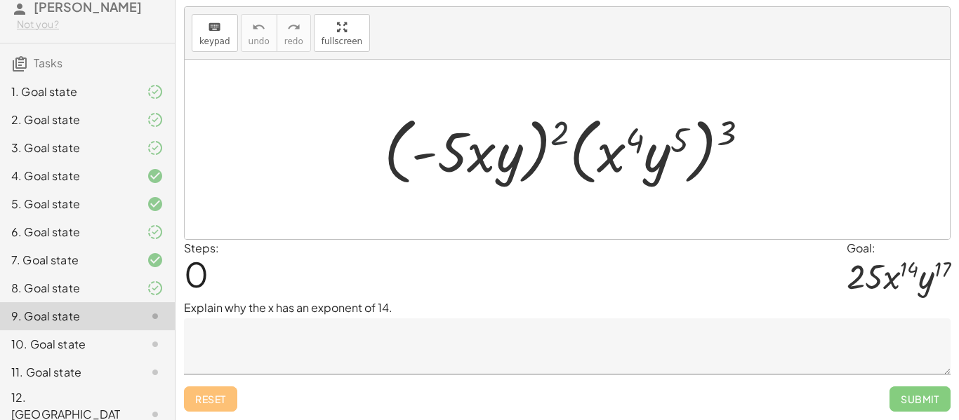
drag, startPoint x: 556, startPoint y: 128, endPoint x: 476, endPoint y: 137, distance: 81.2
click at [476, 137] on div at bounding box center [572, 149] width 390 height 81
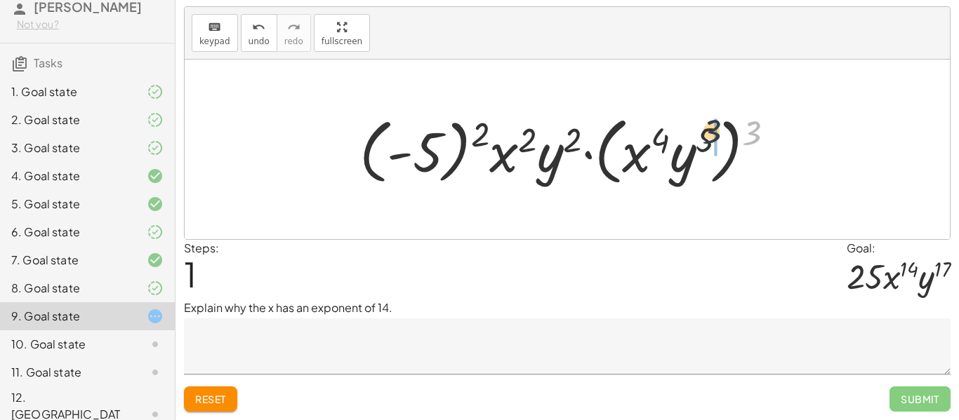
drag, startPoint x: 747, startPoint y: 131, endPoint x: 665, endPoint y: 126, distance: 81.5
click at [665, 126] on div at bounding box center [572, 149] width 441 height 81
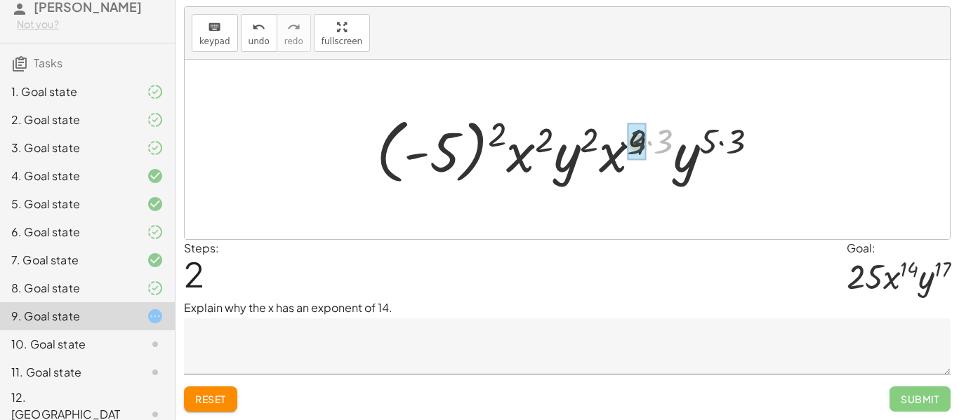
drag, startPoint x: 669, startPoint y: 131, endPoint x: 639, endPoint y: 132, distance: 30.2
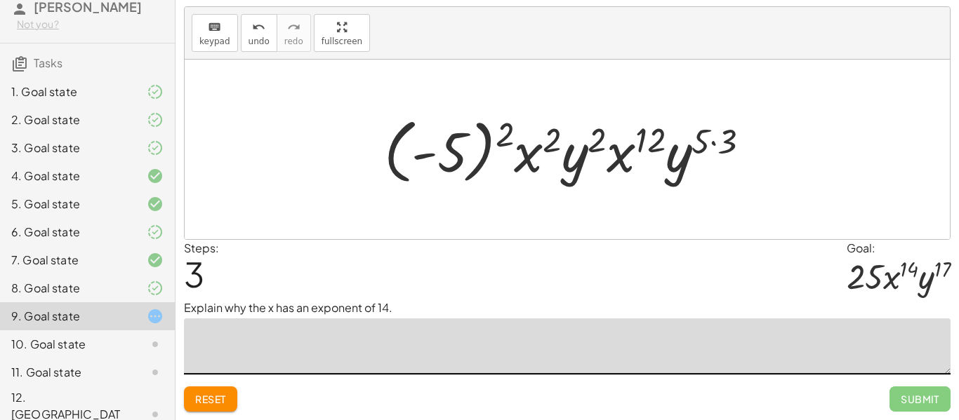
click at [401, 323] on textarea at bounding box center [567, 347] width 766 height 56
click at [244, 40] on button "undo undo" at bounding box center [259, 33] width 36 height 38
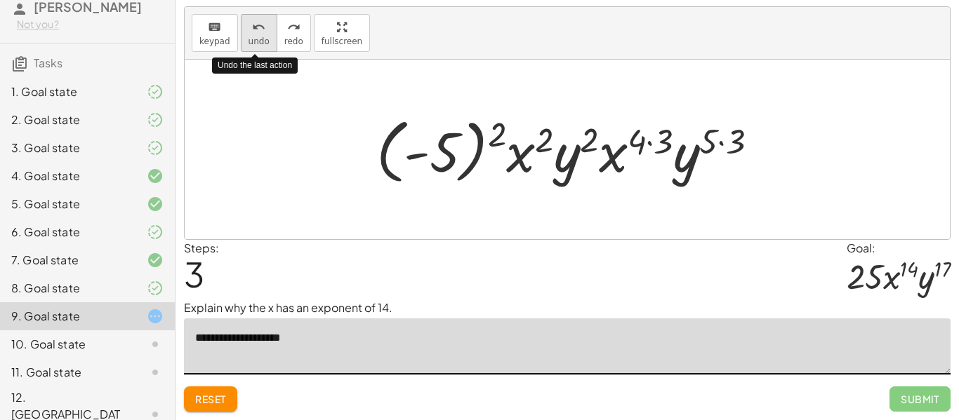
click at [244, 40] on button "undo undo" at bounding box center [259, 33] width 36 height 38
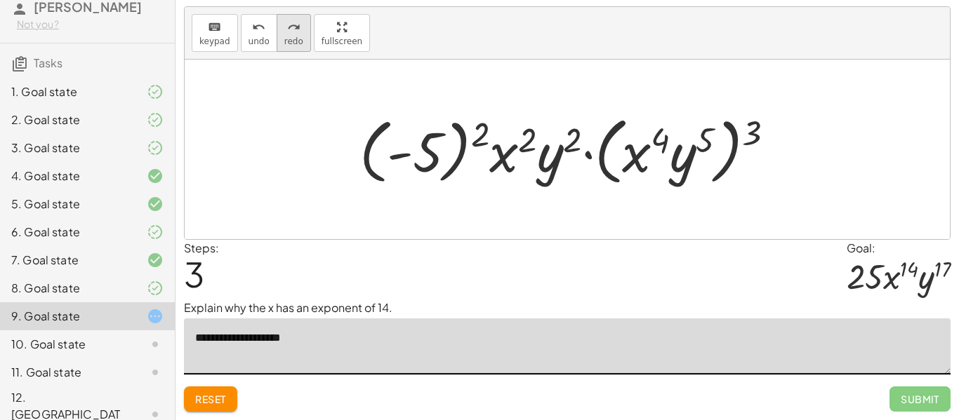
click at [295, 31] on icon "redo" at bounding box center [293, 27] width 13 height 17
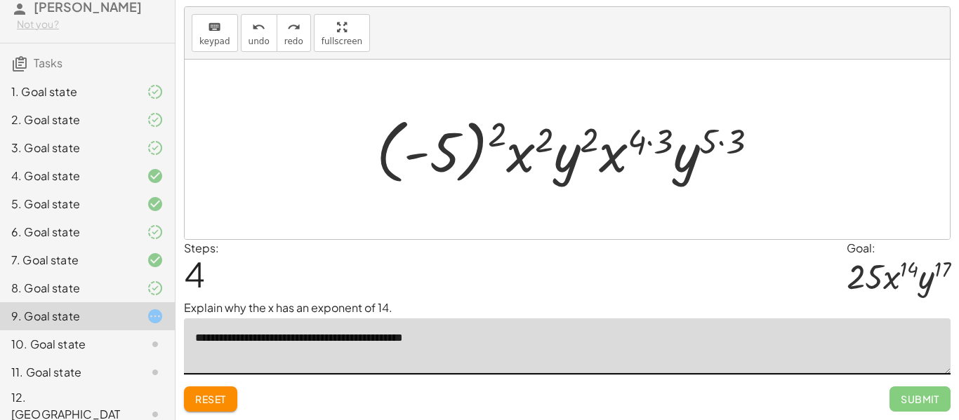
click at [314, 337] on textarea "**********" at bounding box center [567, 347] width 766 height 56
type textarea "**********"
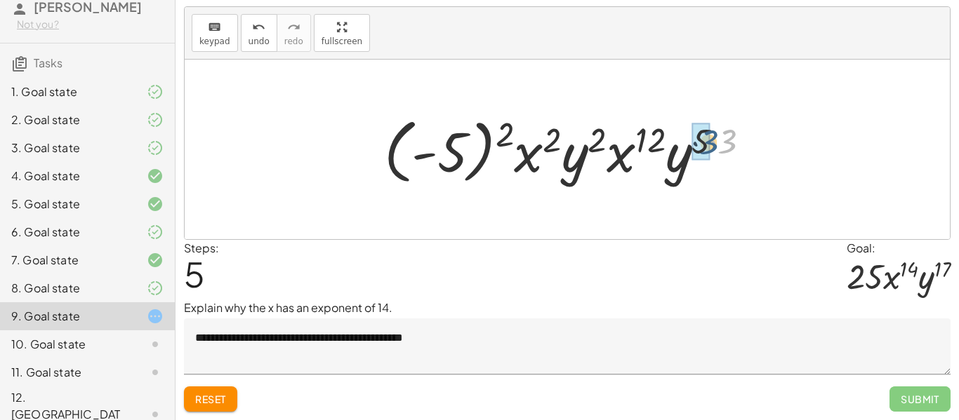
drag, startPoint x: 719, startPoint y: 149, endPoint x: 699, endPoint y: 149, distance: 19.7
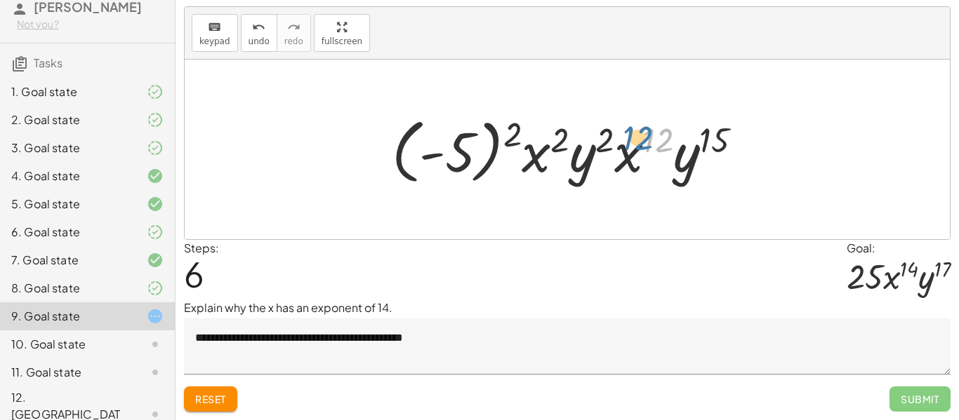
drag, startPoint x: 659, startPoint y: 147, endPoint x: 647, endPoint y: 147, distance: 11.9
click at [647, 147] on div at bounding box center [573, 150] width 376 height 78
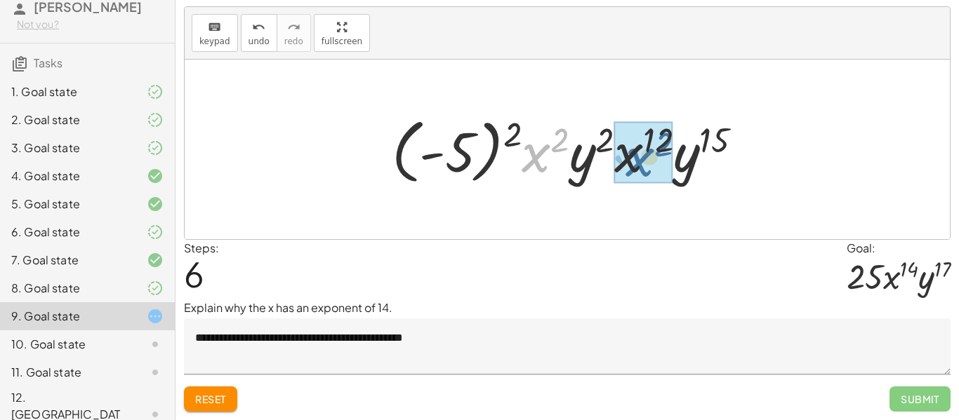
drag, startPoint x: 547, startPoint y: 146, endPoint x: 658, endPoint y: 153, distance: 111.8
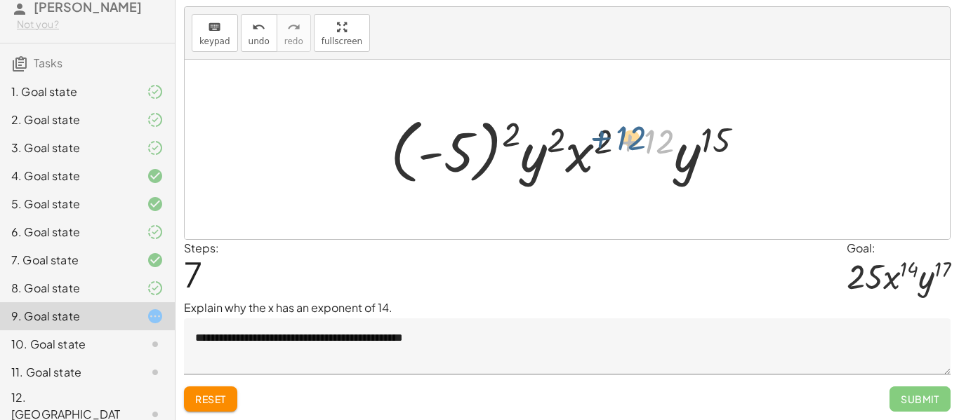
drag, startPoint x: 662, startPoint y: 149, endPoint x: 632, endPoint y: 146, distance: 30.4
click at [632, 146] on div at bounding box center [572, 150] width 378 height 78
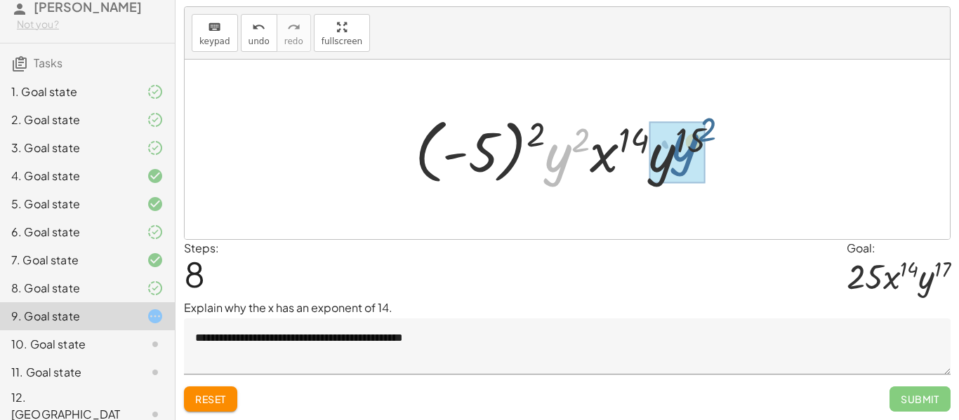
drag, startPoint x: 568, startPoint y: 159, endPoint x: 698, endPoint y: 149, distance: 130.8
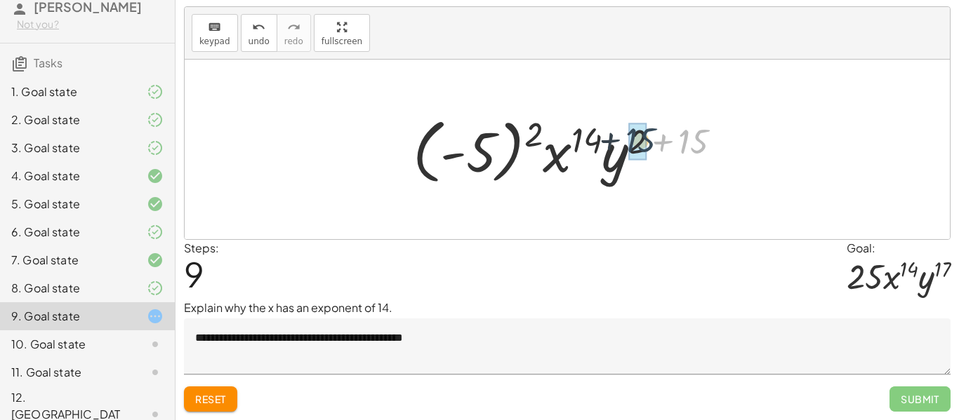
drag, startPoint x: 688, startPoint y: 145, endPoint x: 634, endPoint y: 144, distance: 54.8
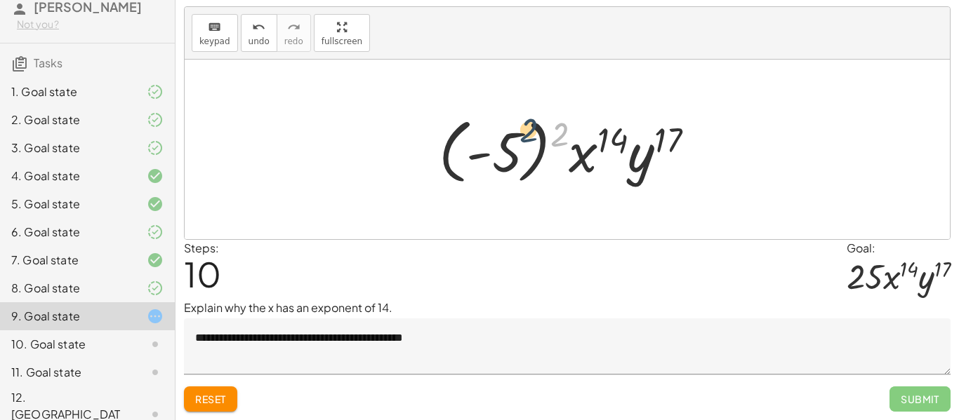
drag, startPoint x: 566, startPoint y: 135, endPoint x: 518, endPoint y: 141, distance: 48.8
click at [518, 141] on div at bounding box center [572, 150] width 281 height 78
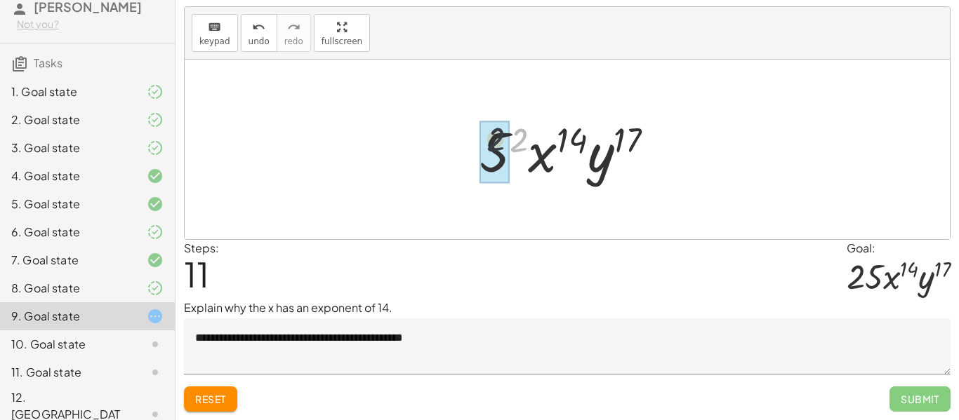
drag, startPoint x: 526, startPoint y: 146, endPoint x: 498, endPoint y: 148, distance: 27.4
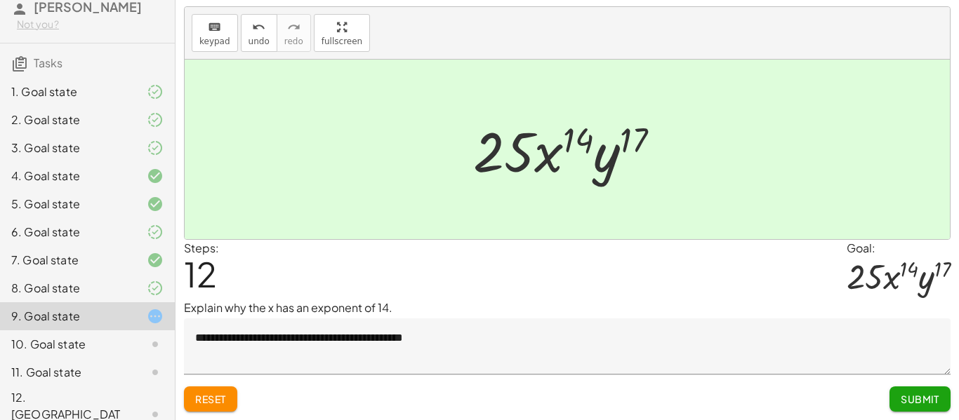
click at [926, 405] on span "Submit" at bounding box center [919, 399] width 39 height 13
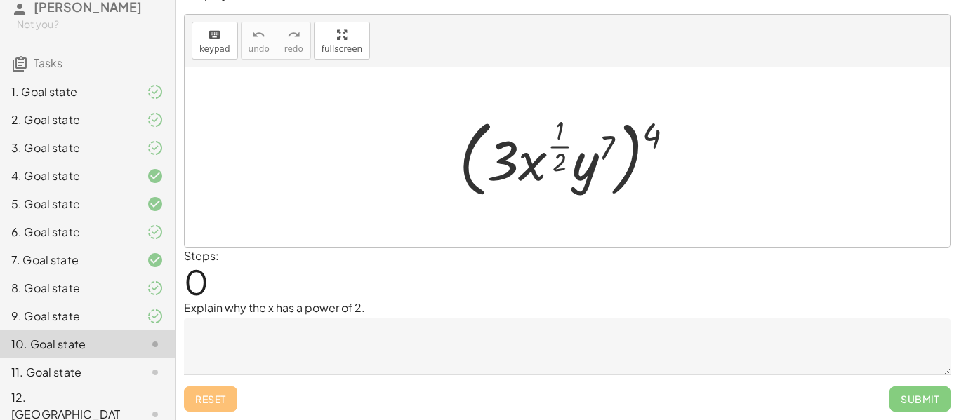
scroll to position [22, 0]
drag, startPoint x: 646, startPoint y: 133, endPoint x: 547, endPoint y: 145, distance: 99.0
click at [547, 145] on div at bounding box center [572, 157] width 240 height 91
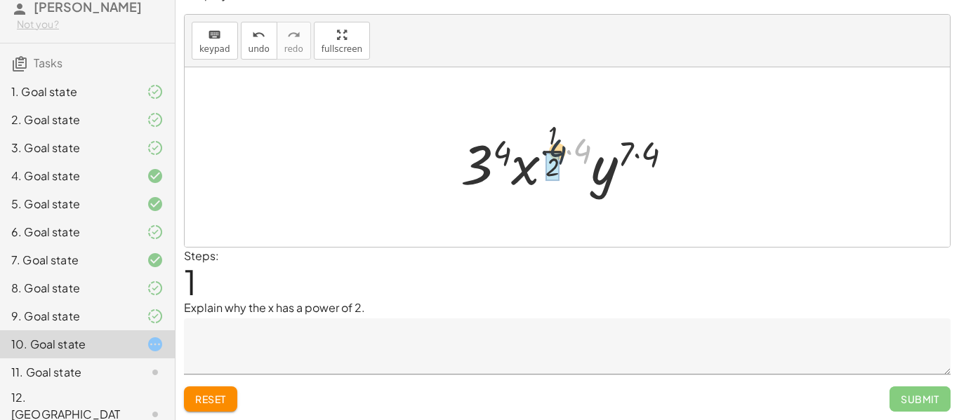
drag, startPoint x: 579, startPoint y: 149, endPoint x: 553, endPoint y: 151, distance: 26.0
click at [553, 151] on div at bounding box center [572, 157] width 238 height 83
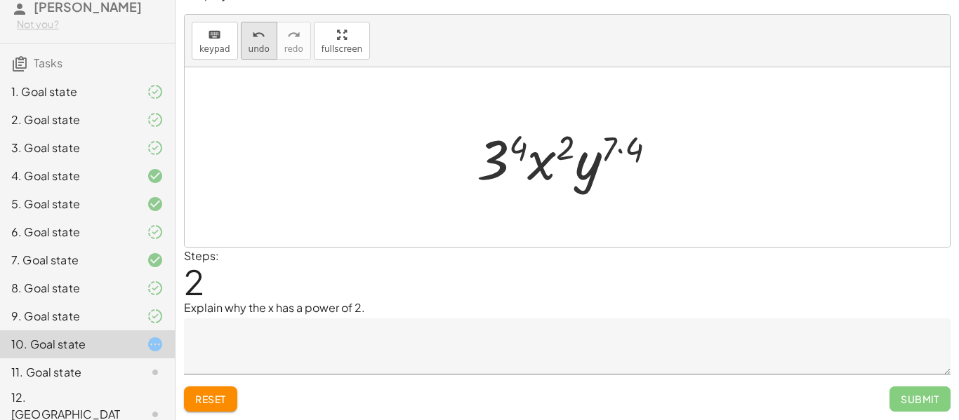
click at [266, 51] on button "undo undo" at bounding box center [259, 41] width 36 height 38
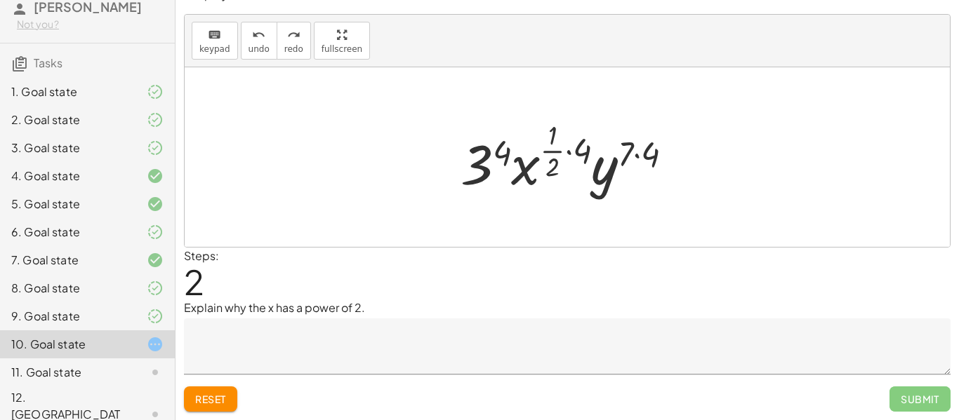
click at [372, 327] on textarea at bounding box center [567, 347] width 766 height 56
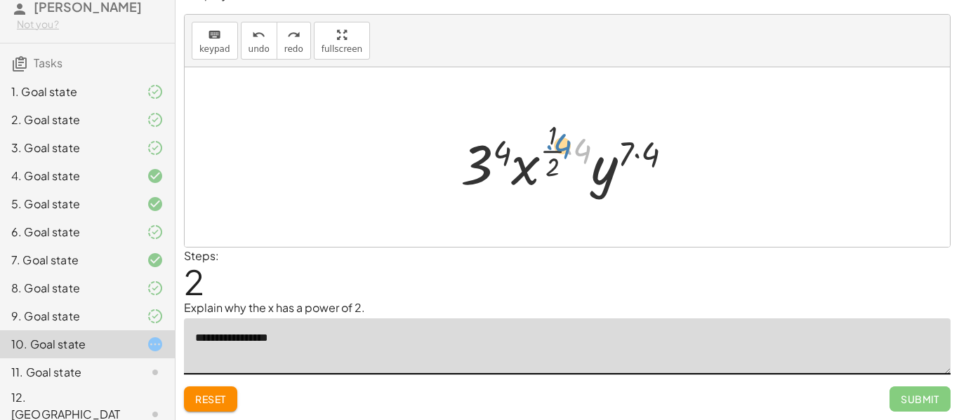
drag, startPoint x: 573, startPoint y: 150, endPoint x: 549, endPoint y: 145, distance: 23.8
click at [549, 145] on div at bounding box center [572, 157] width 238 height 83
drag, startPoint x: 581, startPoint y: 151, endPoint x: 549, endPoint y: 149, distance: 32.3
click at [549, 149] on div at bounding box center [572, 157] width 238 height 83
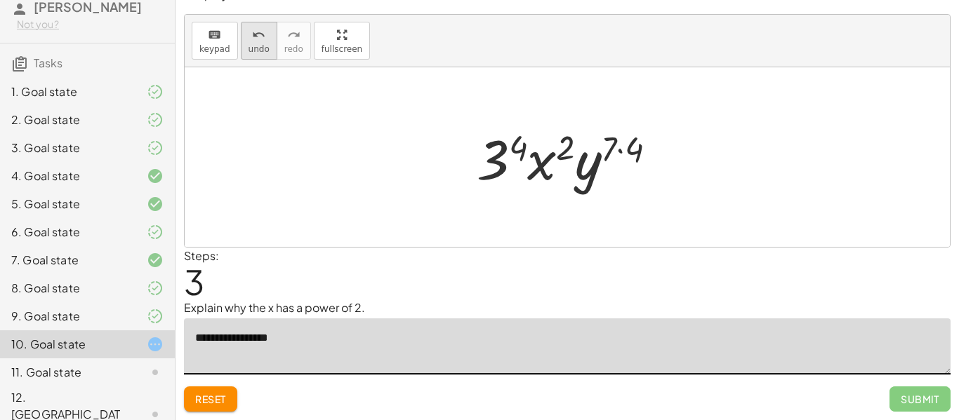
click at [256, 51] on span "undo" at bounding box center [258, 49] width 21 height 10
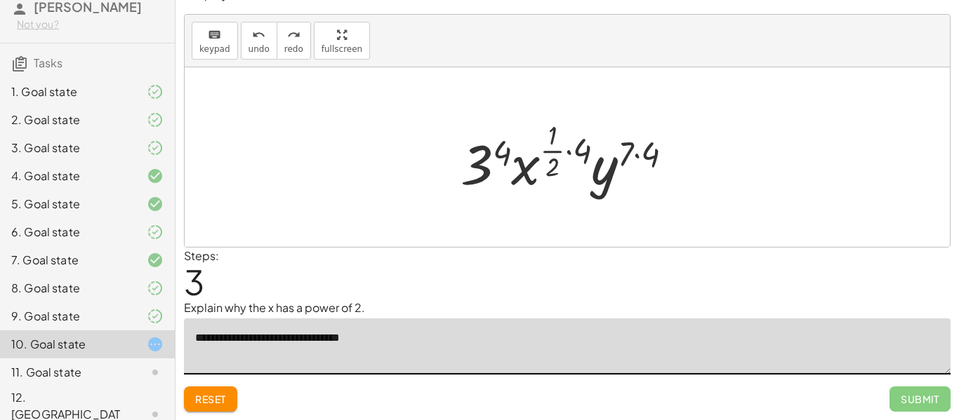
click at [258, 342] on textarea "**********" at bounding box center [567, 347] width 766 height 56
drag, startPoint x: 585, startPoint y: 149, endPoint x: 560, endPoint y: 148, distance: 24.6
click at [560, 148] on div at bounding box center [572, 157] width 238 height 83
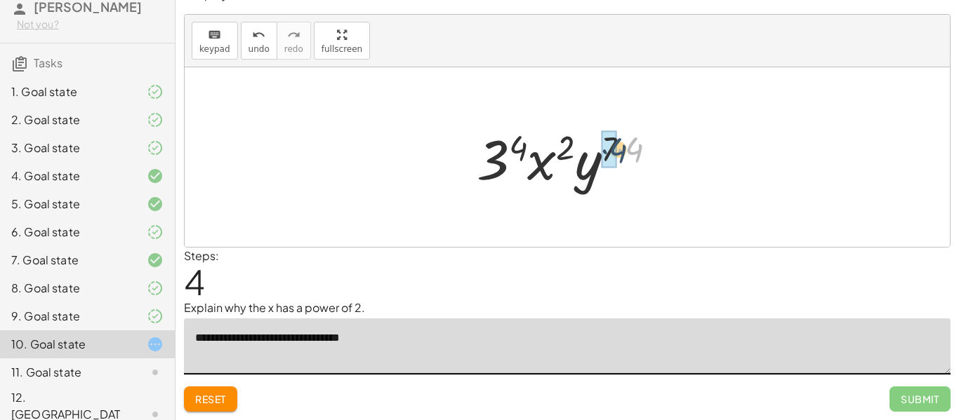
drag, startPoint x: 634, startPoint y: 152, endPoint x: 618, endPoint y: 152, distance: 16.9
click at [618, 152] on div at bounding box center [571, 157] width 205 height 72
click at [528, 146] on div at bounding box center [572, 157] width 201 height 72
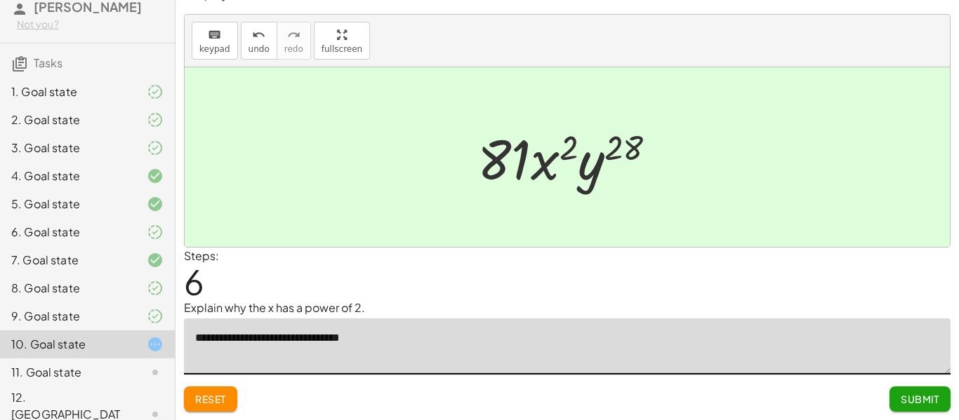
type textarea "**********"
click at [924, 403] on span "Submit" at bounding box center [919, 399] width 39 height 13
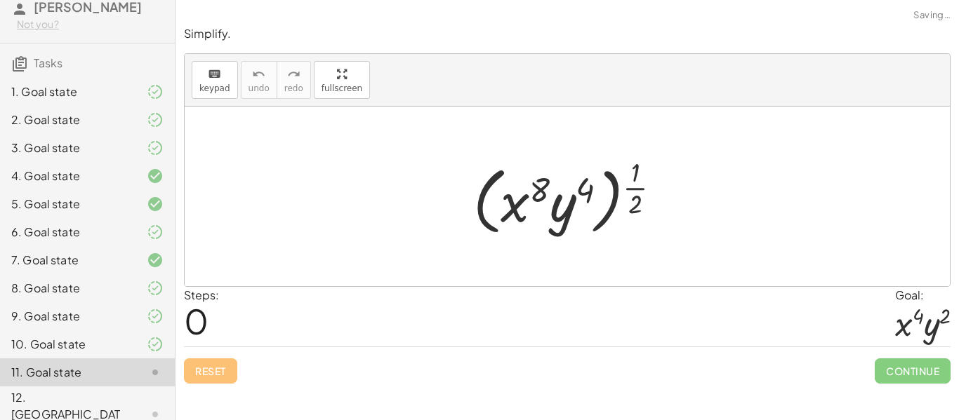
scroll to position [0, 0]
drag, startPoint x: 635, startPoint y: 183, endPoint x: 577, endPoint y: 187, distance: 58.4
click at [577, 187] on div at bounding box center [572, 196] width 213 height 87
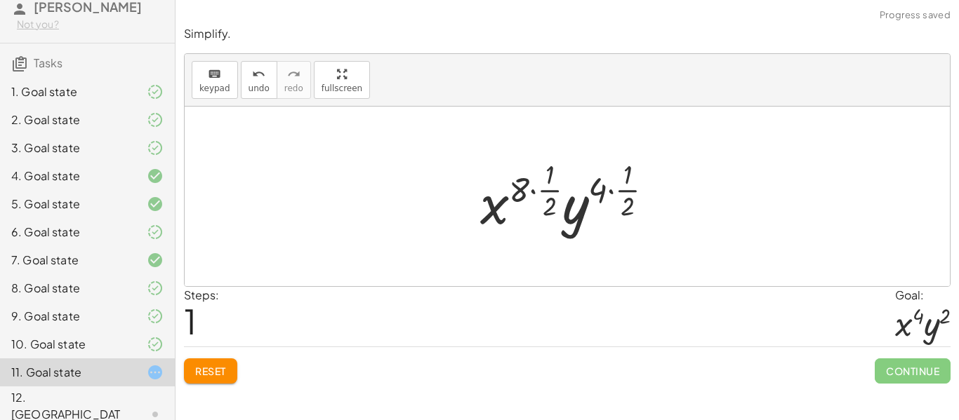
click at [613, 188] on div at bounding box center [572, 196] width 198 height 83
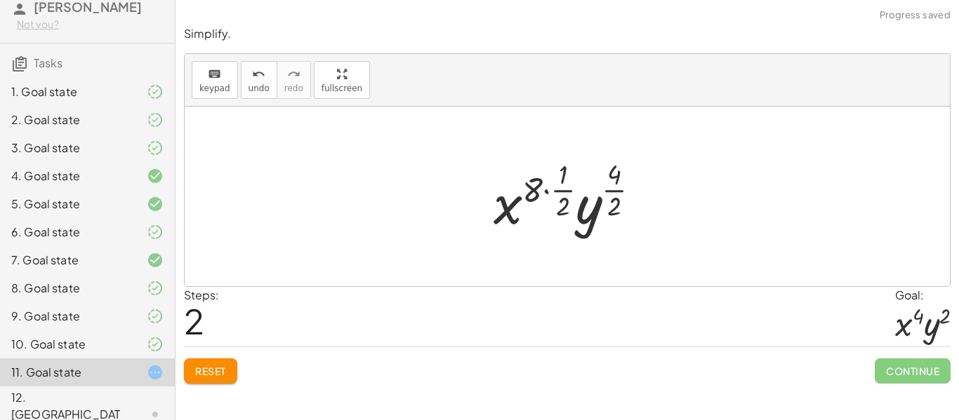
click at [553, 192] on div at bounding box center [572, 196] width 172 height 83
click at [543, 192] on div at bounding box center [572, 196] width 172 height 83
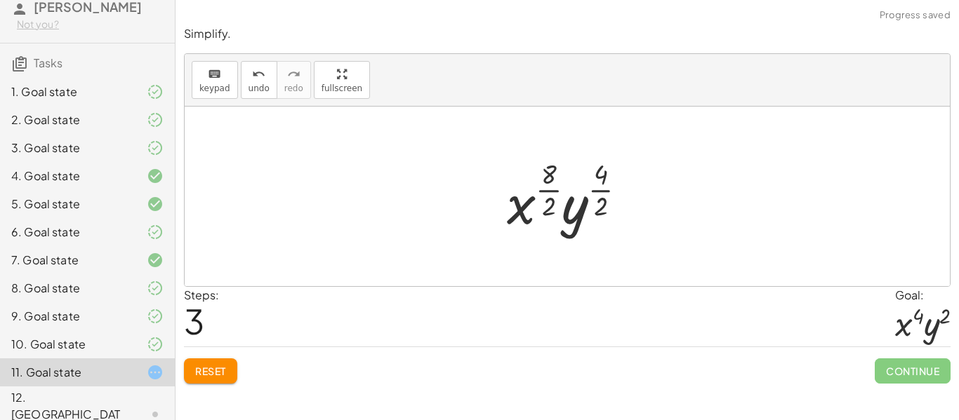
click at [547, 206] on div at bounding box center [572, 196] width 145 height 83
click at [593, 188] on div at bounding box center [573, 196] width 138 height 83
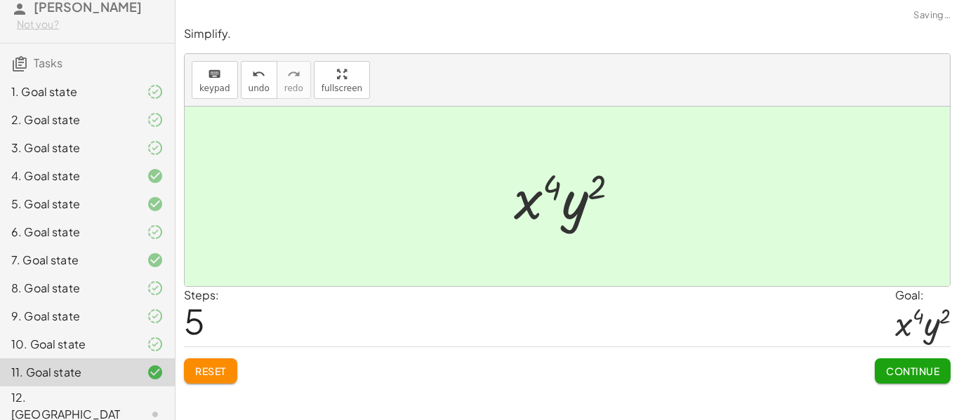
click at [888, 365] on span "Continue" at bounding box center [912, 371] width 53 height 13
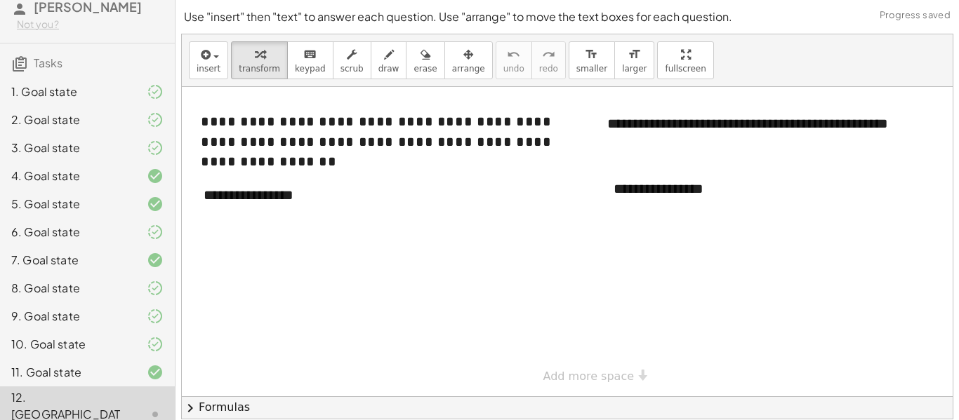
scroll to position [44, 0]
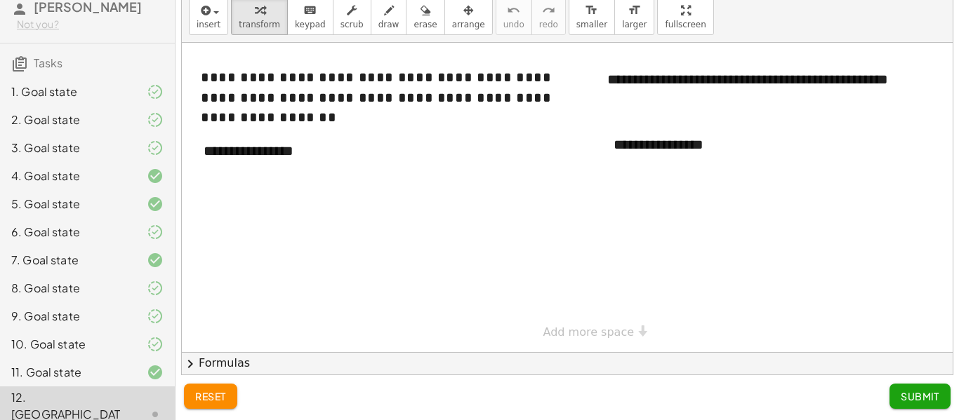
click at [289, 367] on button "chevron_right Formulas" at bounding box center [567, 363] width 770 height 22
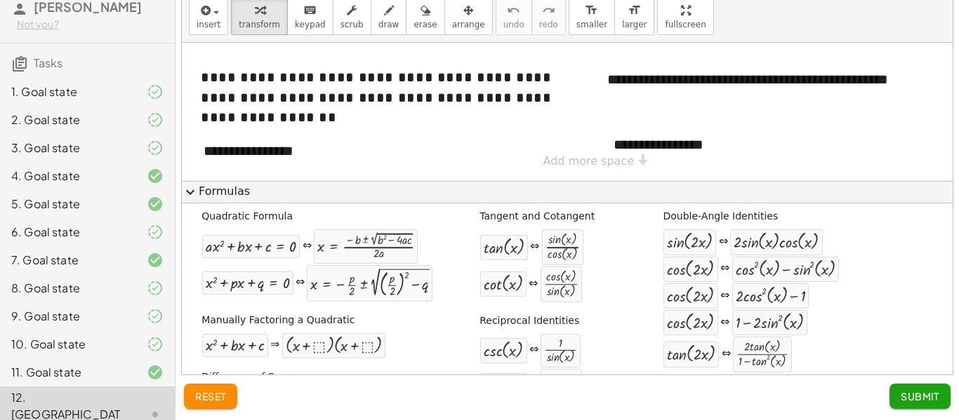
scroll to position [0, 0]
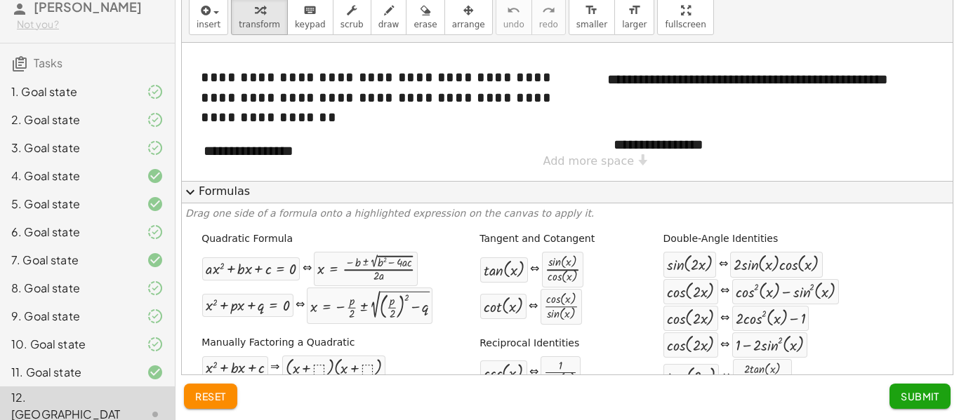
click at [228, 196] on button "expand_more Formulas" at bounding box center [567, 192] width 770 height 22
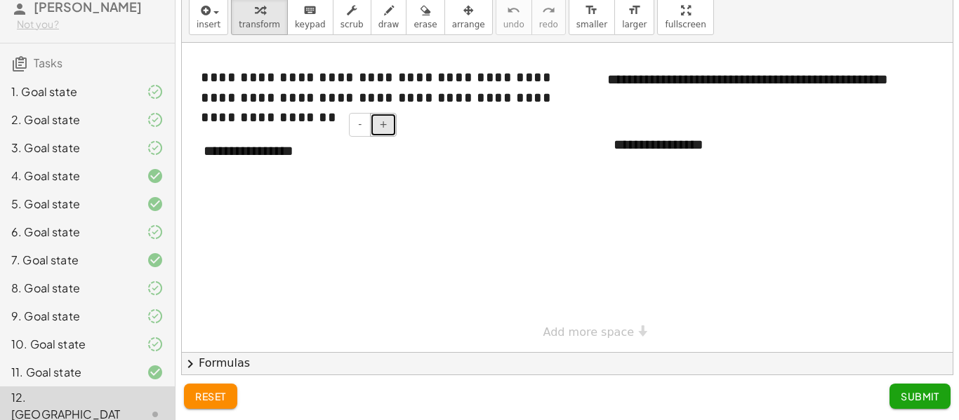
click at [385, 131] on button "+" at bounding box center [383, 125] width 27 height 24
click at [369, 131] on button "-" at bounding box center [360, 125] width 22 height 24
click at [380, 127] on button "+" at bounding box center [383, 125] width 27 height 24
click at [345, 152] on div "**********" at bounding box center [294, 151] width 211 height 48
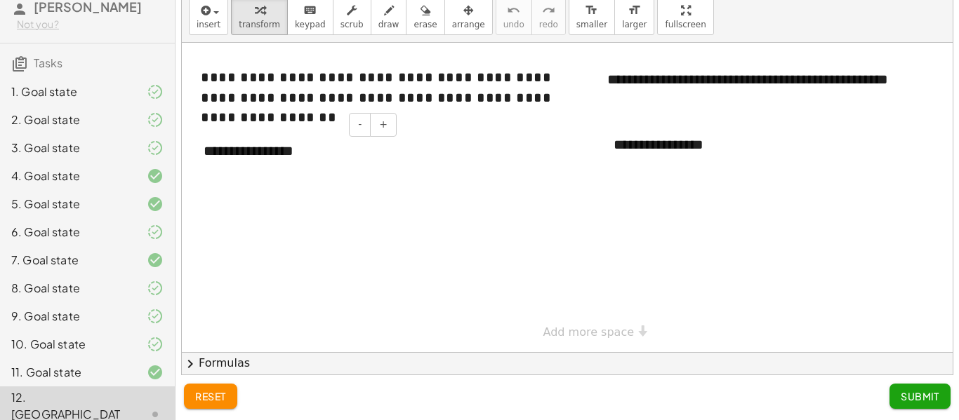
click at [315, 156] on div "**********" at bounding box center [294, 151] width 211 height 48
click at [380, 135] on button "+" at bounding box center [383, 125] width 27 height 24
click at [364, 178] on div "**********" at bounding box center [294, 163] width 211 height 72
click at [301, 179] on div "**********" at bounding box center [294, 163] width 211 height 72
click at [365, 175] on div "**********" at bounding box center [294, 163] width 211 height 72
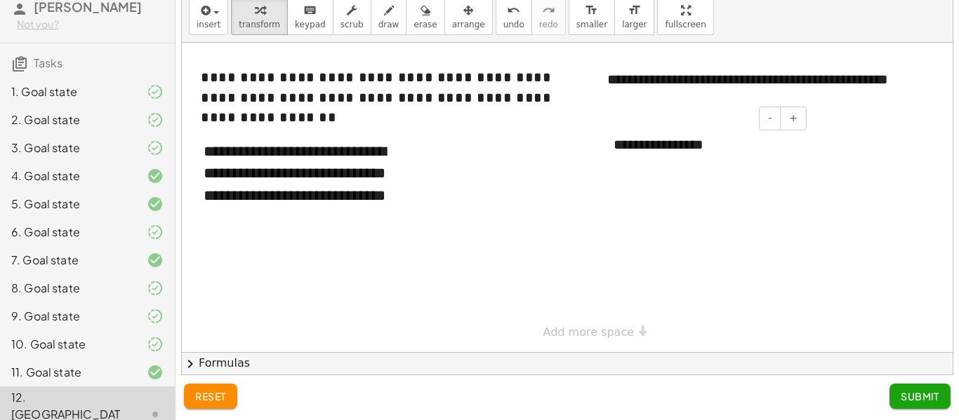
click at [689, 150] on div "**********" at bounding box center [704, 145] width 211 height 48
drag, startPoint x: 728, startPoint y: 142, endPoint x: 611, endPoint y: 148, distance: 116.7
click at [611, 148] on div "**********" at bounding box center [704, 145] width 211 height 48
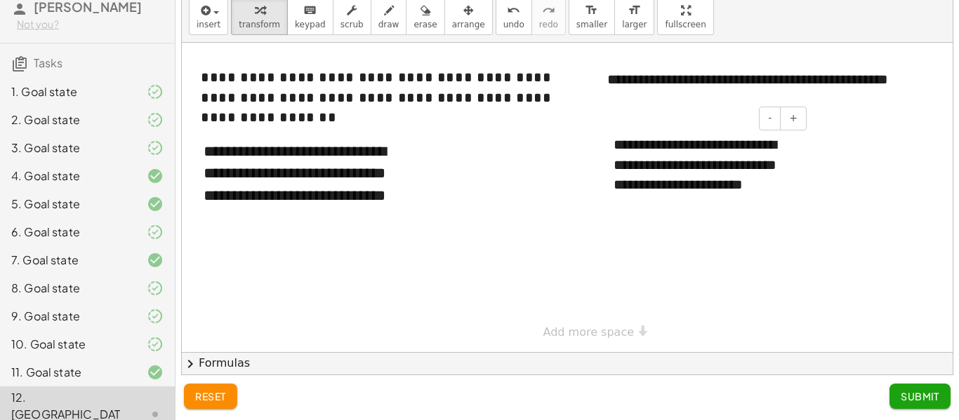
click at [762, 182] on div "**********" at bounding box center [704, 165] width 211 height 88
click at [310, 219] on div "**********" at bounding box center [294, 185] width 211 height 116
click at [916, 390] on span "Submit" at bounding box center [919, 396] width 39 height 13
